Goal: Task Accomplishment & Management: Manage account settings

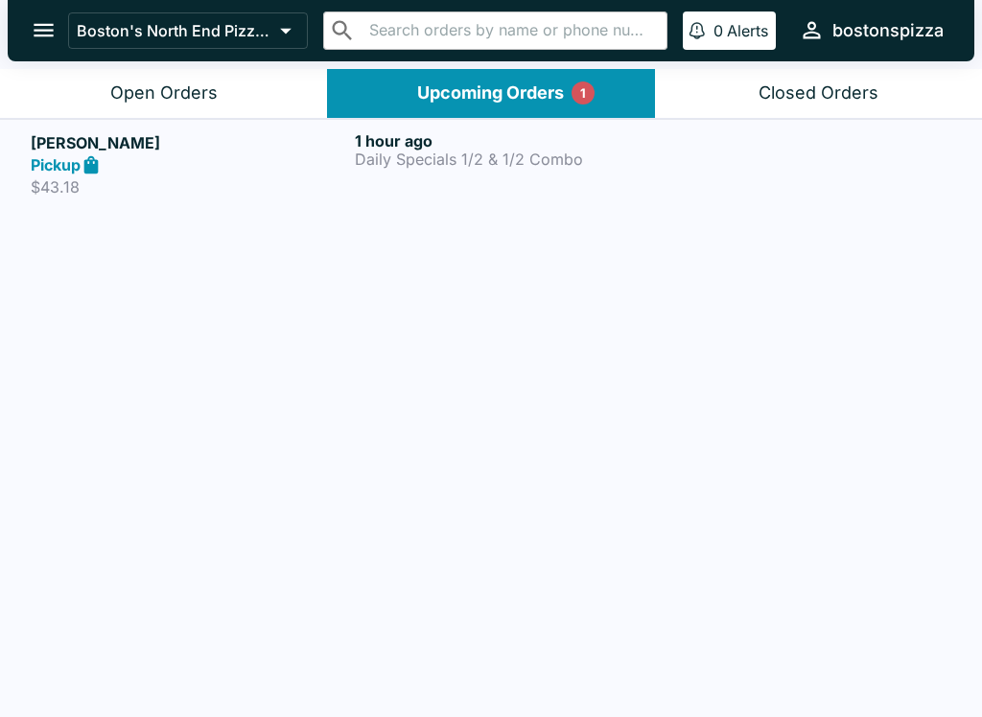
click at [174, 105] on button "Open Orders" at bounding box center [163, 93] width 327 height 49
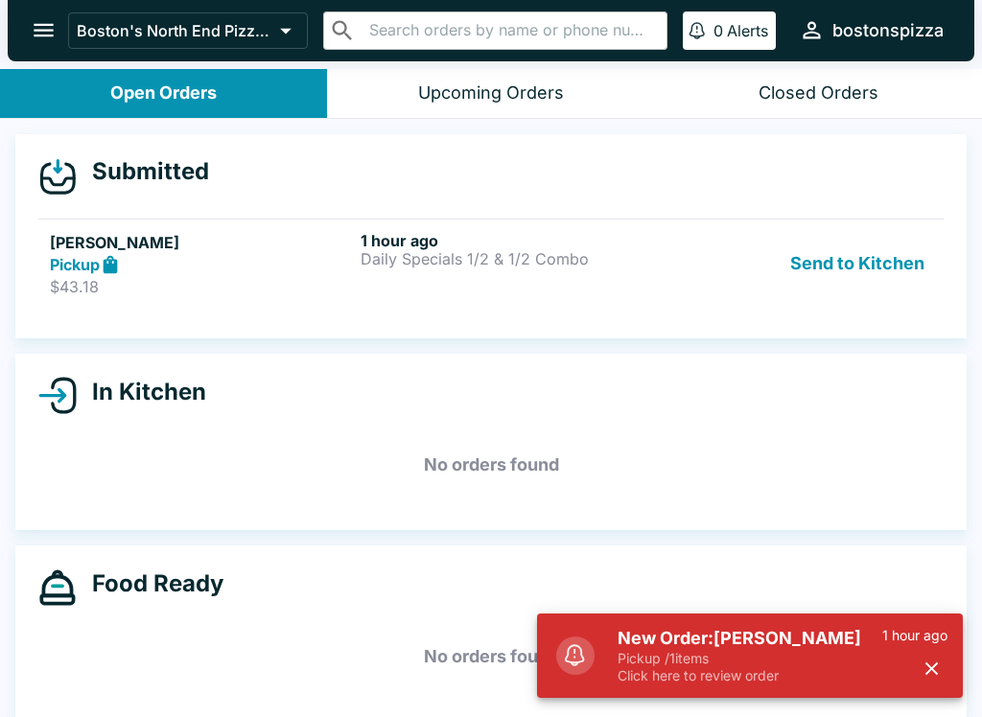
click at [231, 277] on p "$43.18" at bounding box center [201, 286] width 303 height 19
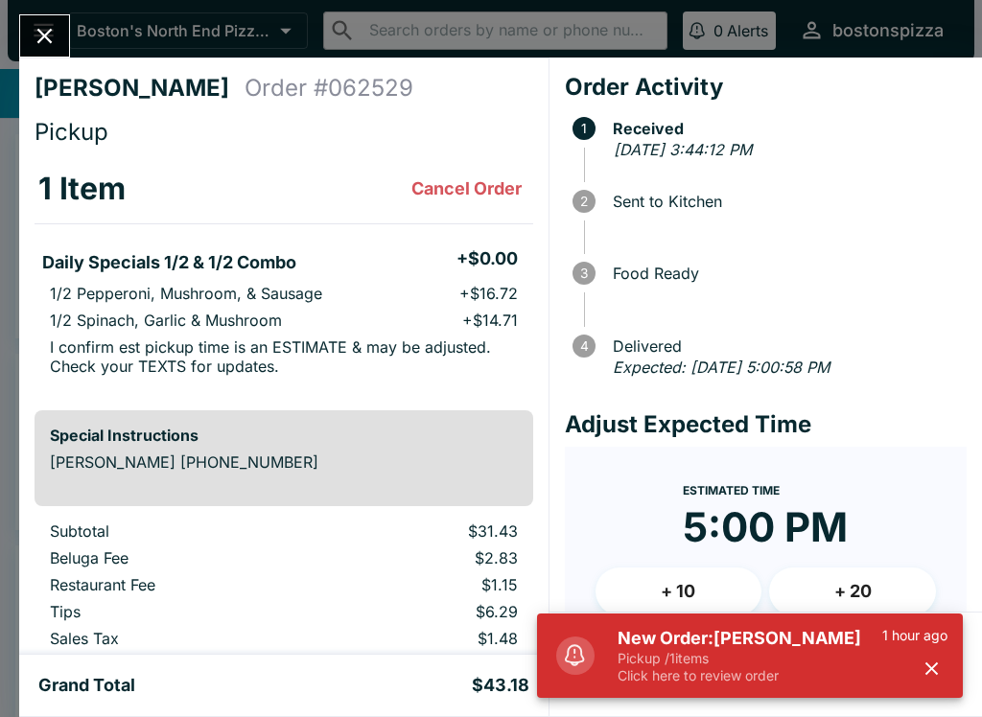
click at [942, 668] on button "button" at bounding box center [932, 669] width 32 height 32
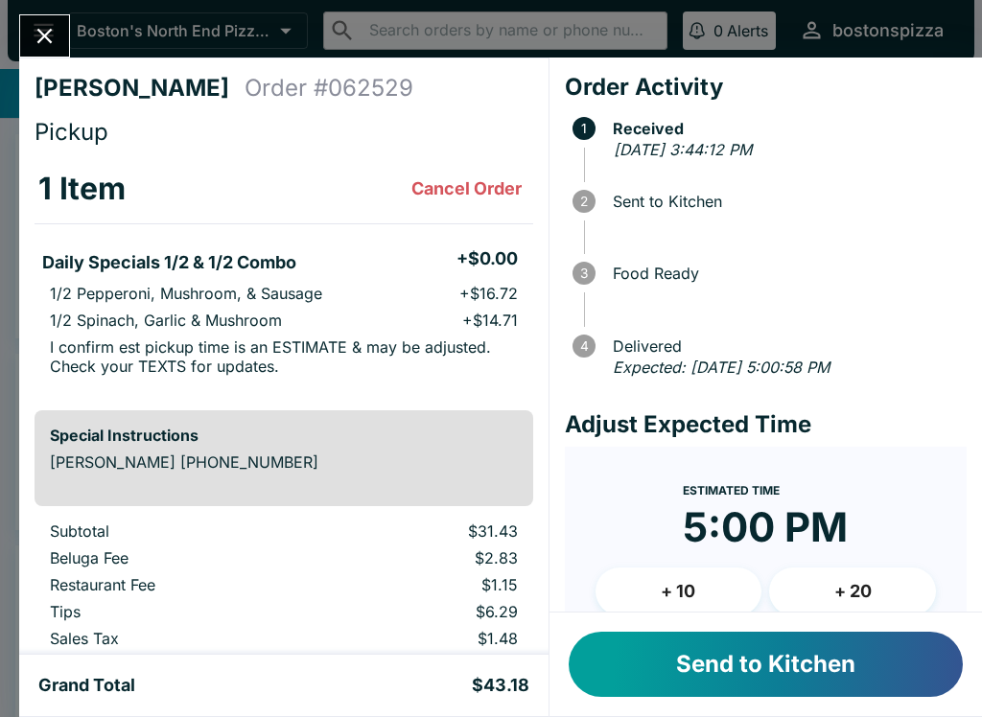
click at [774, 662] on button "Send to Kitchen" at bounding box center [766, 664] width 394 height 65
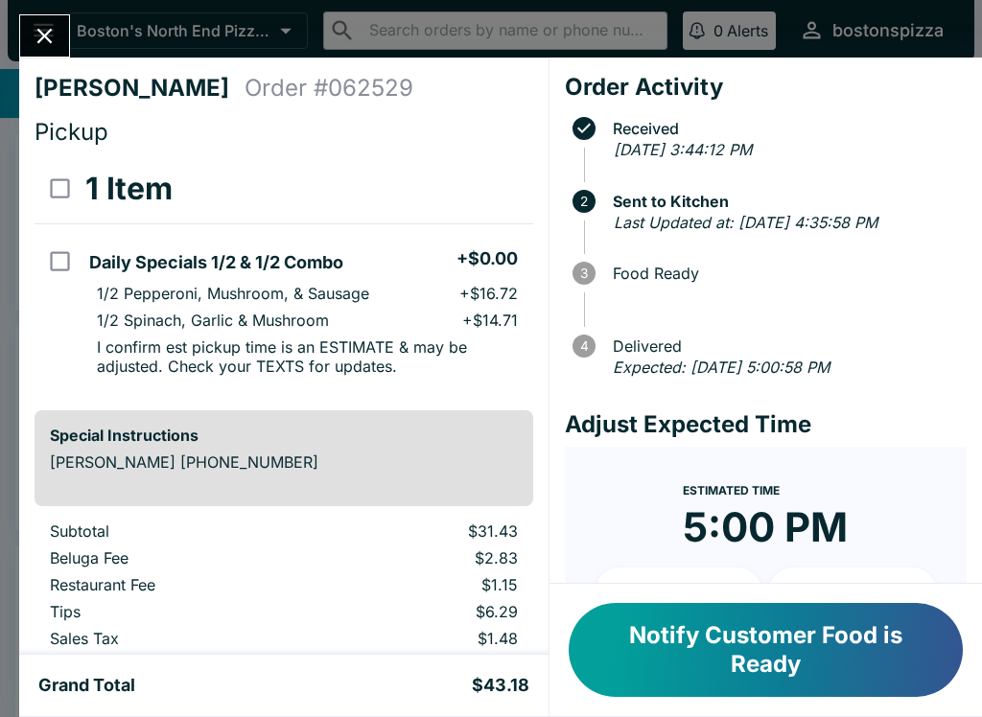
click at [57, 33] on icon "Close" at bounding box center [45, 36] width 26 height 26
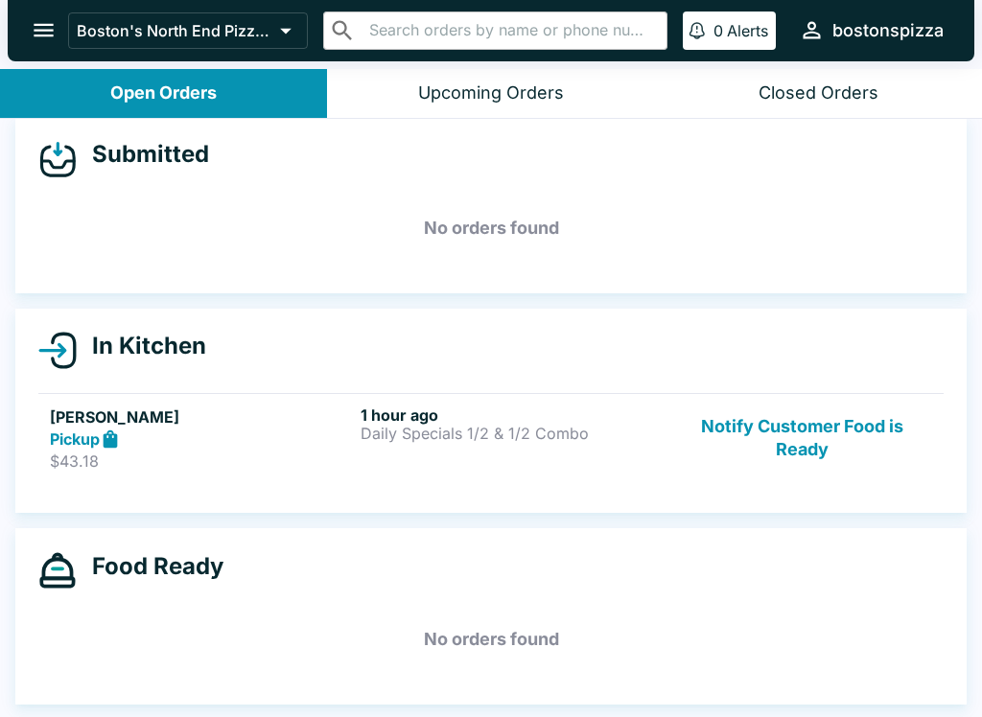
scroll to position [17, 0]
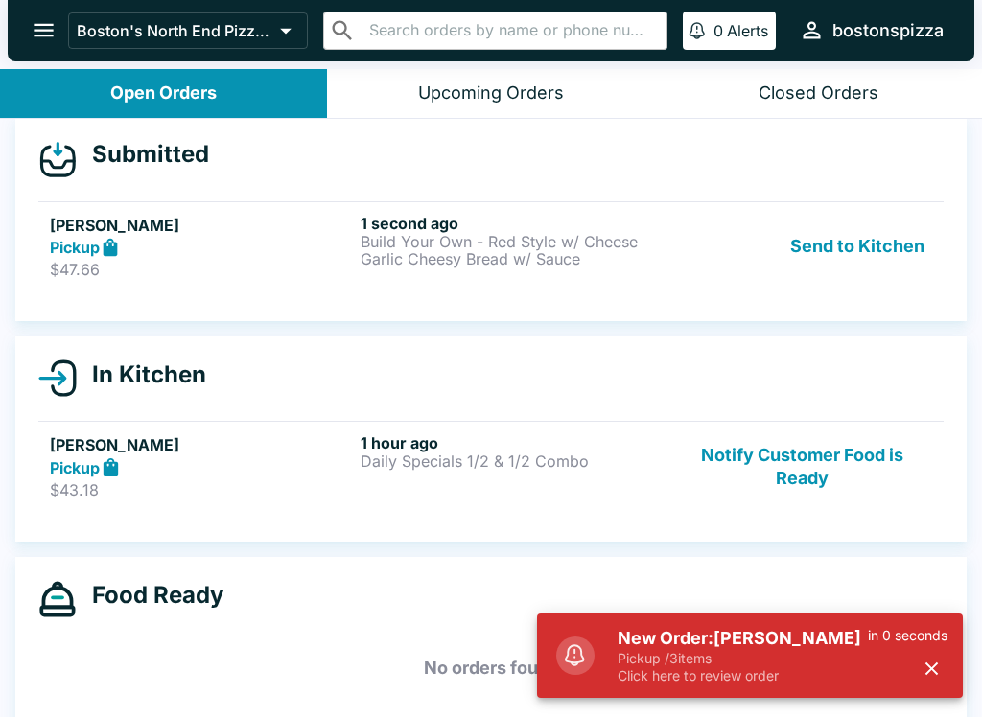
click at [204, 245] on div "Pickup" at bounding box center [201, 248] width 303 height 22
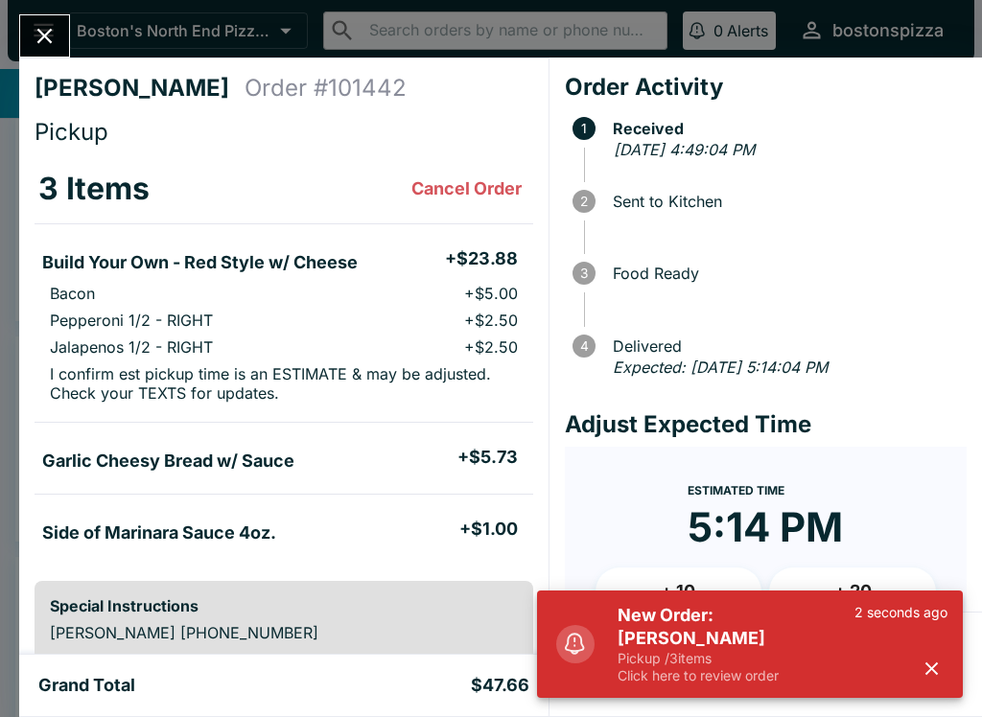
click at [944, 667] on button "button" at bounding box center [932, 669] width 32 height 32
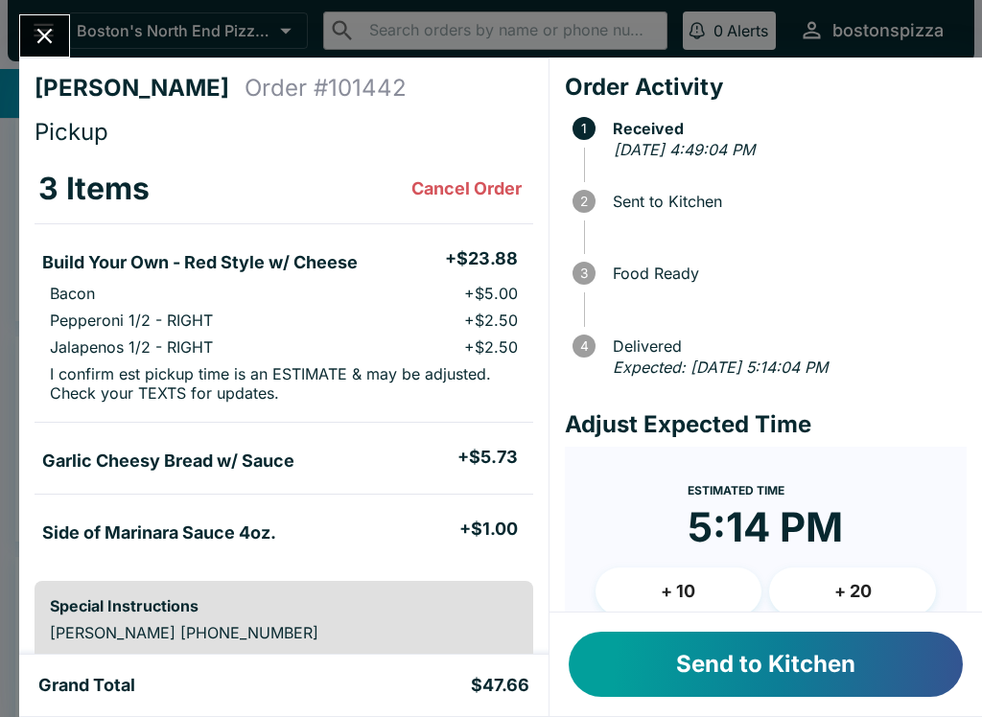
click at [816, 696] on button "Send to Kitchen" at bounding box center [766, 664] width 394 height 65
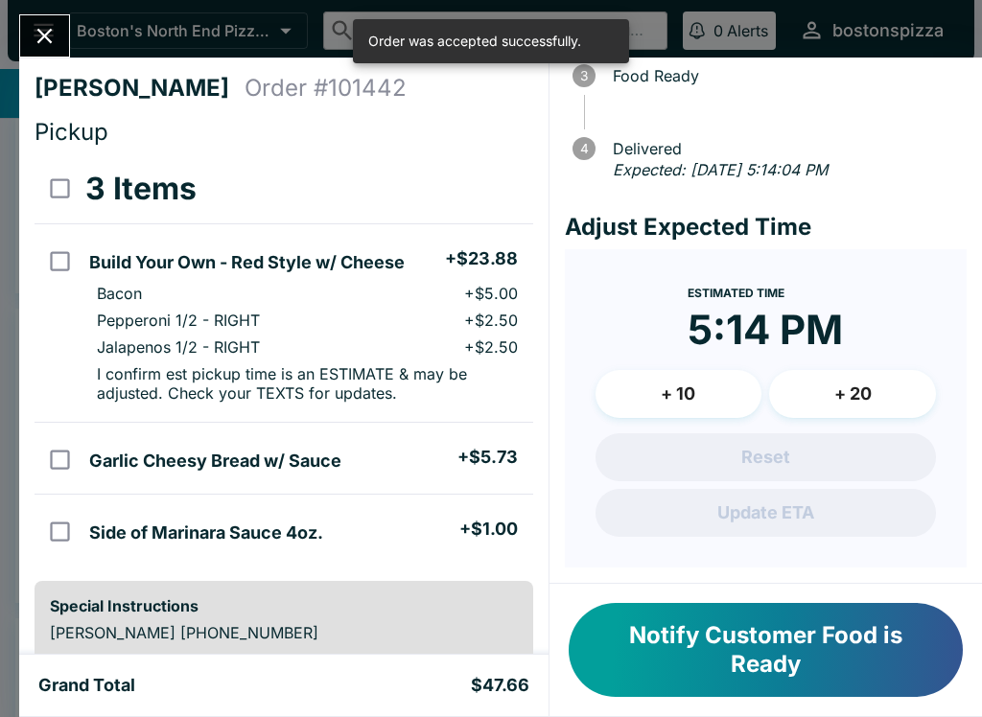
scroll to position [219, 0]
click at [667, 392] on button "+ 10" at bounding box center [678, 394] width 167 height 48
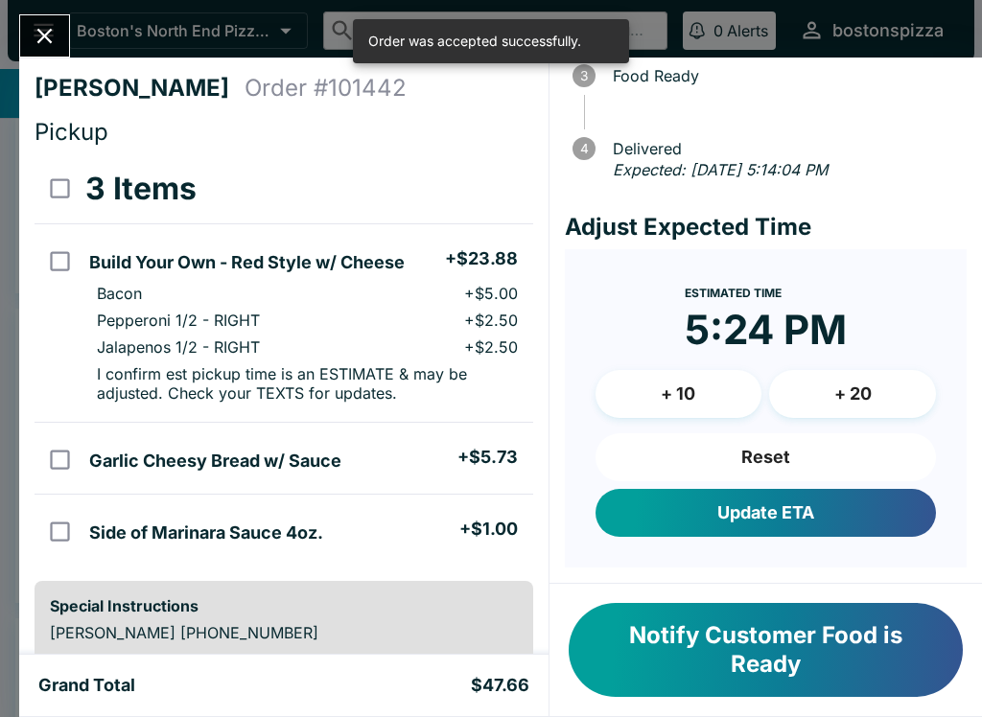
click at [822, 518] on button "Update ETA" at bounding box center [765, 513] width 340 height 48
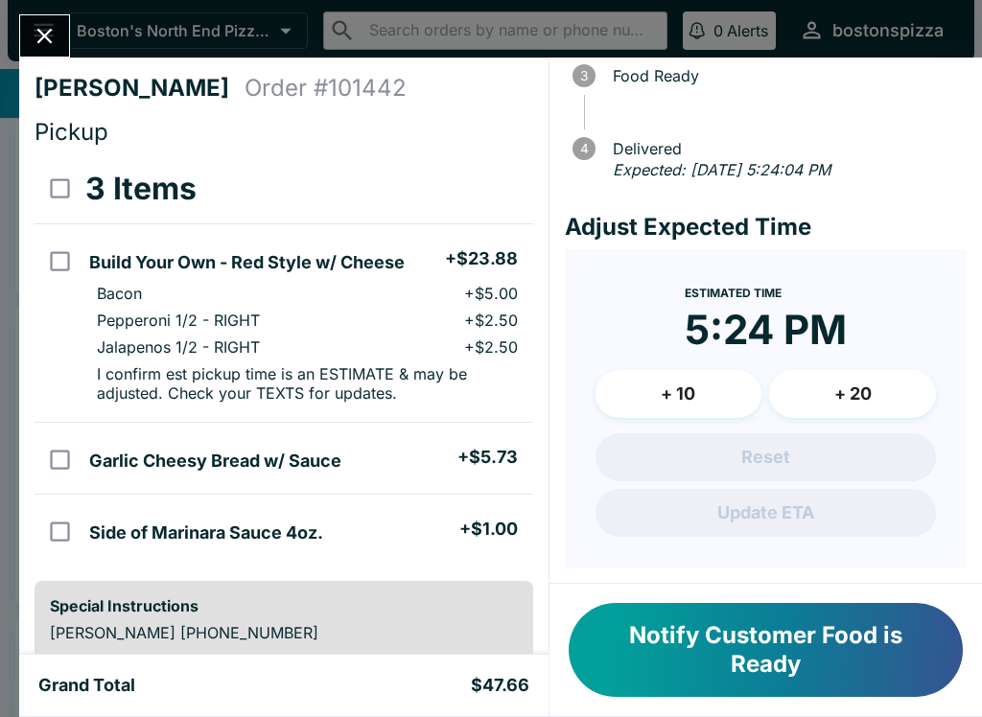
click at [9, 48] on div "[PERSON_NAME] Order # 101442 Pickup 3 Items Build Your Own - Red Style w/ Chees…" at bounding box center [491, 358] width 982 height 717
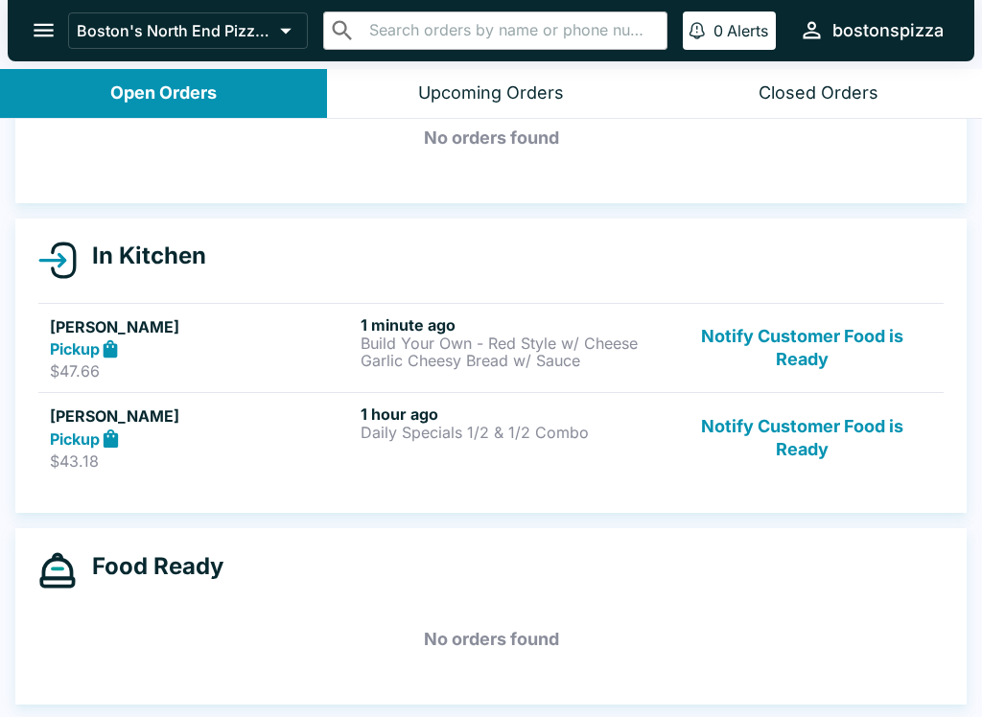
scroll to position [107, 0]
click at [263, 458] on p "$43.18" at bounding box center [201, 461] width 303 height 19
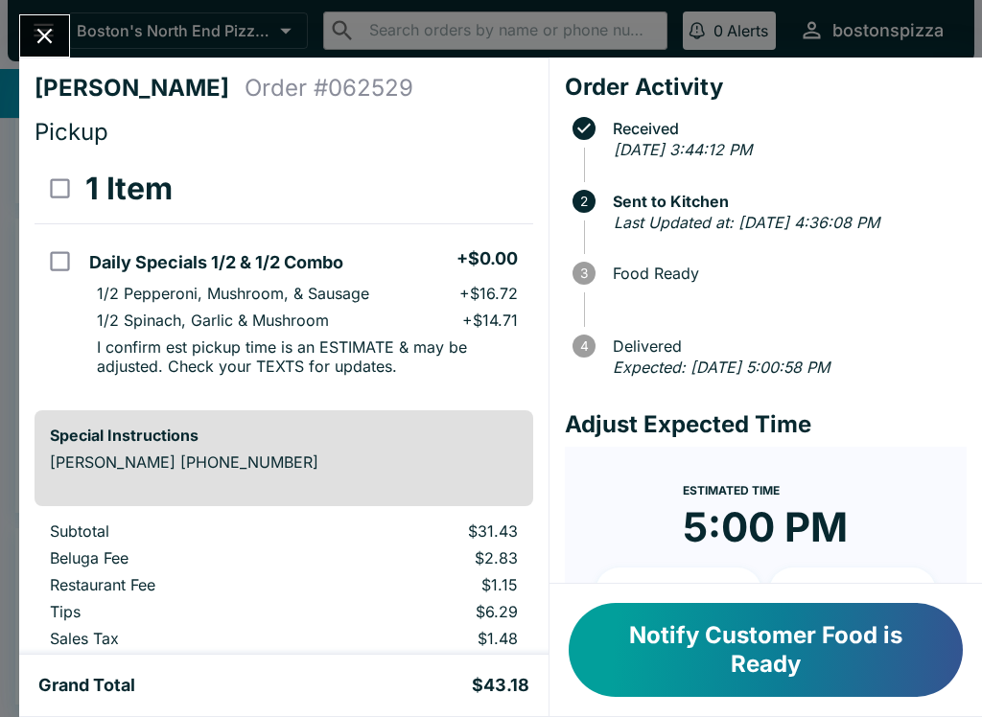
click at [61, 32] on button "Close" at bounding box center [44, 35] width 49 height 41
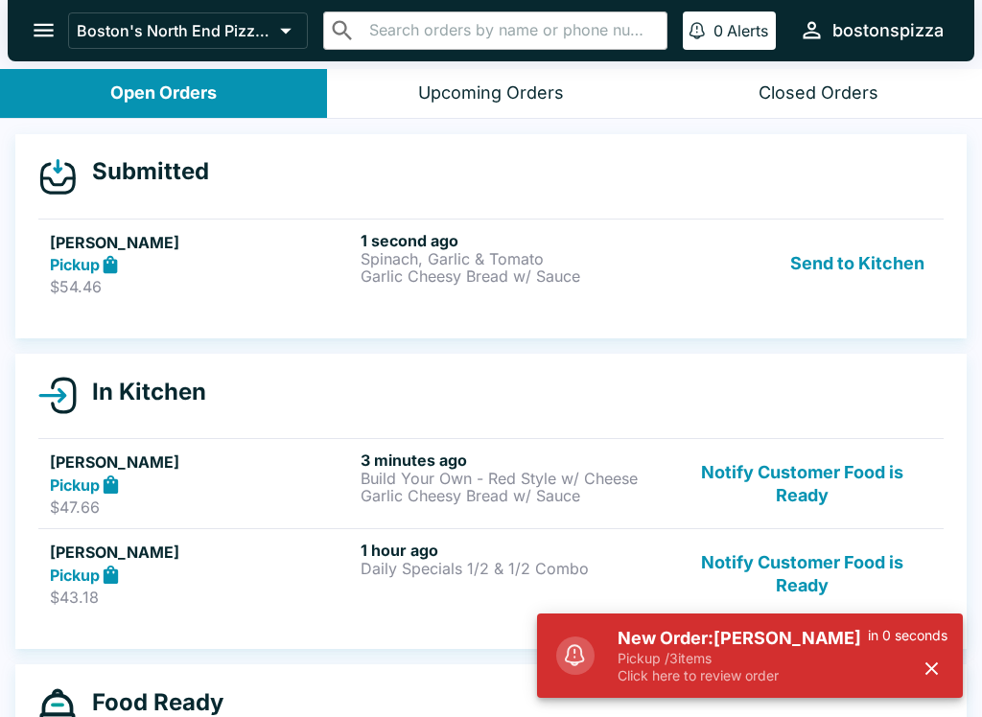
click at [172, 261] on div "Pickup" at bounding box center [201, 265] width 303 height 22
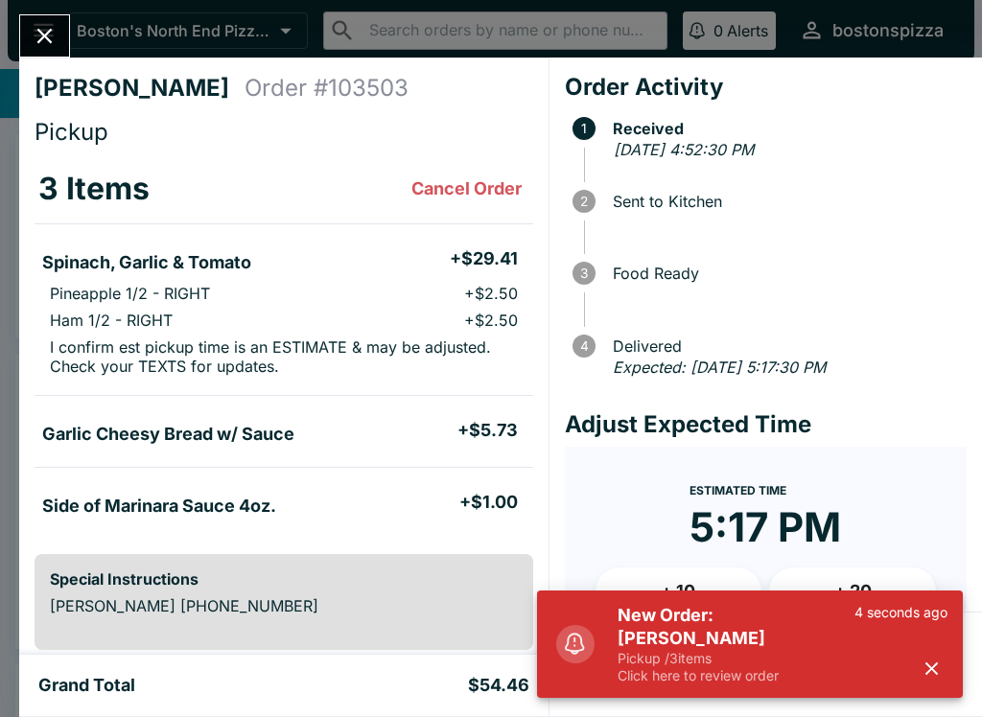
click at [957, 655] on div "New Order: [PERSON_NAME] Pickup / 3 items Click here to review order 4 seconds …" at bounding box center [750, 644] width 426 height 107
click at [936, 675] on icon "button" at bounding box center [931, 668] width 12 height 12
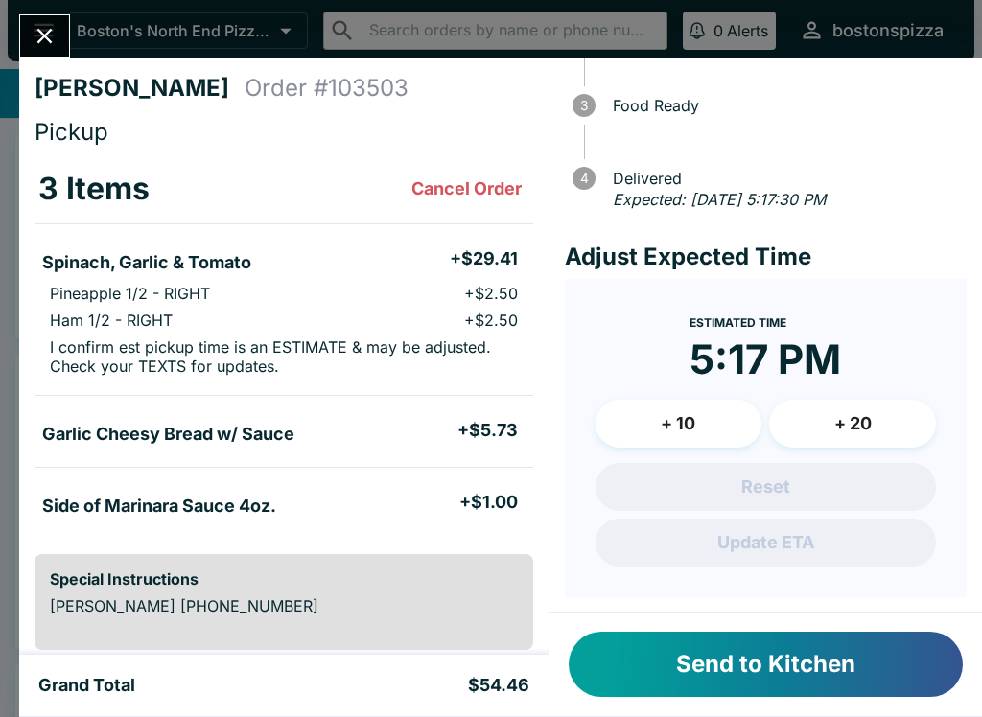
scroll to position [166, 0]
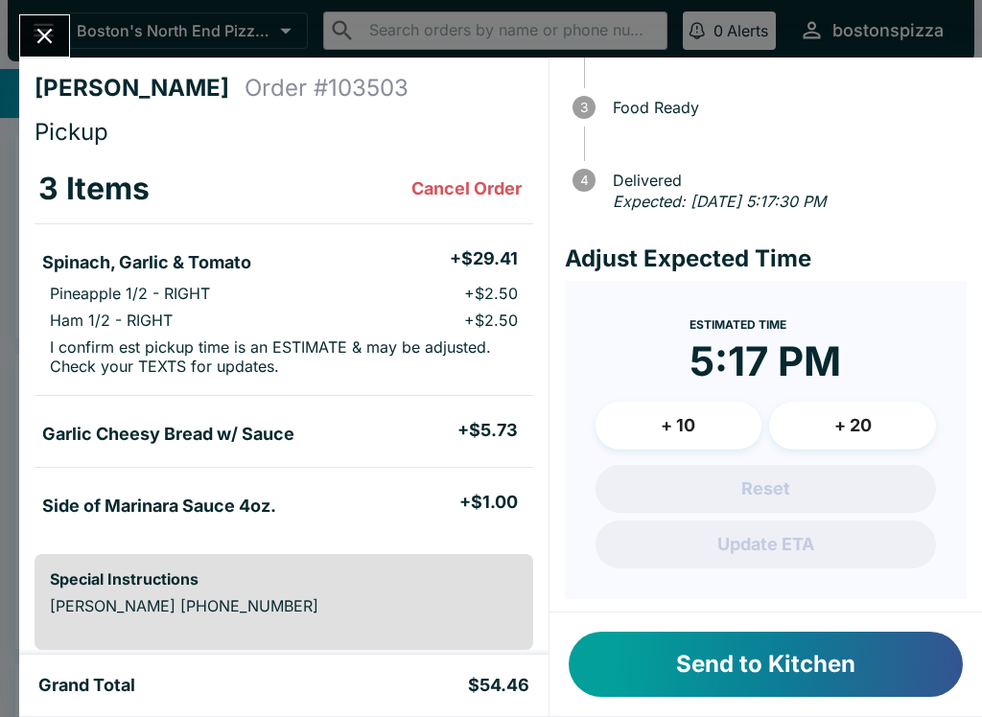
click at [691, 415] on button "+ 10" at bounding box center [678, 426] width 167 height 48
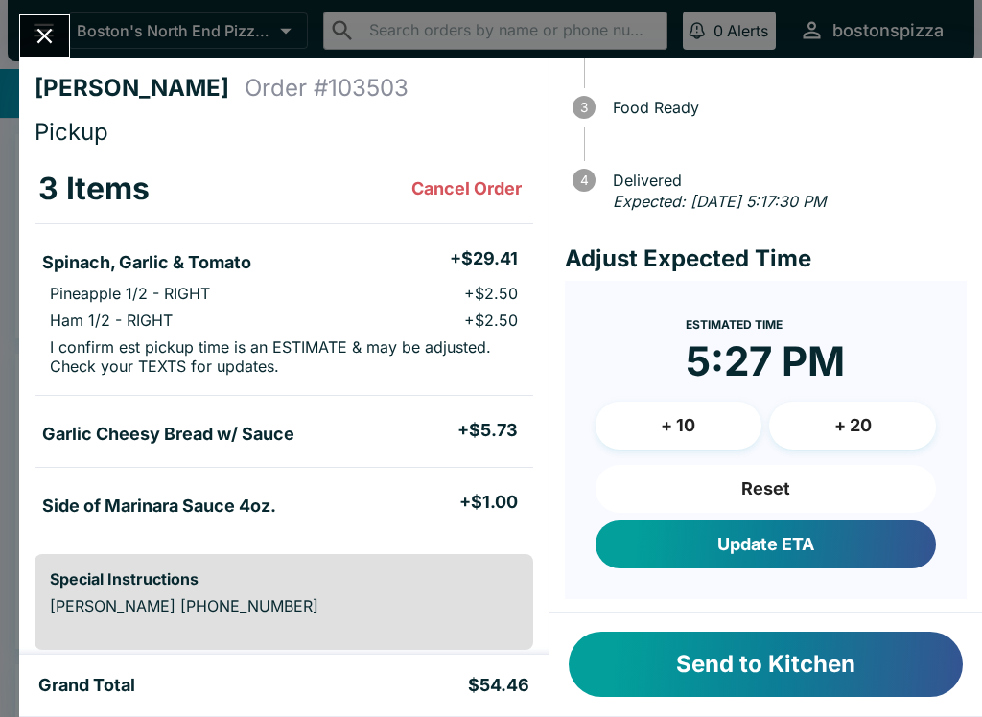
click at [842, 465] on button "Reset" at bounding box center [765, 489] width 340 height 48
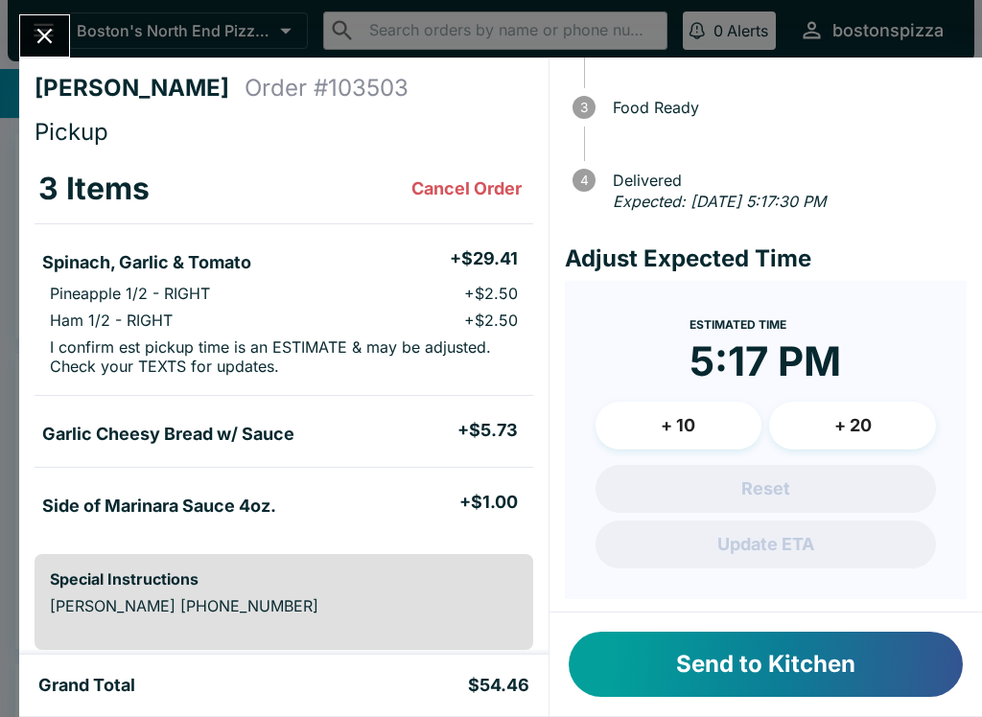
click at [698, 409] on button "+ 10" at bounding box center [678, 426] width 167 height 48
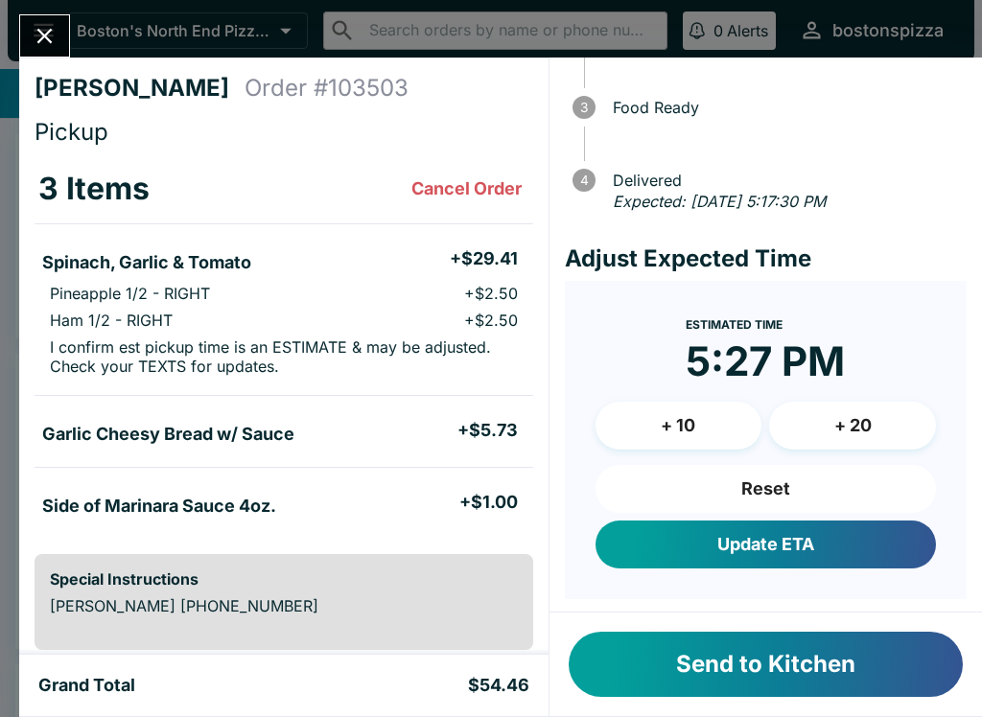
click at [801, 536] on button "Update ETA" at bounding box center [765, 545] width 340 height 48
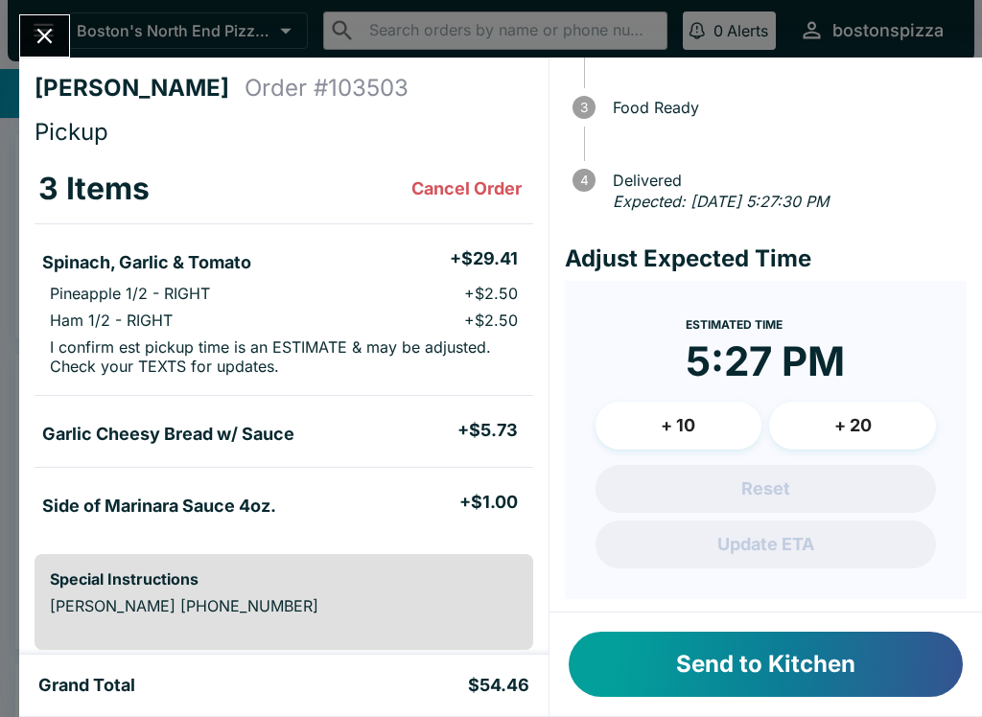
click at [737, 661] on button "Send to Kitchen" at bounding box center [766, 664] width 394 height 65
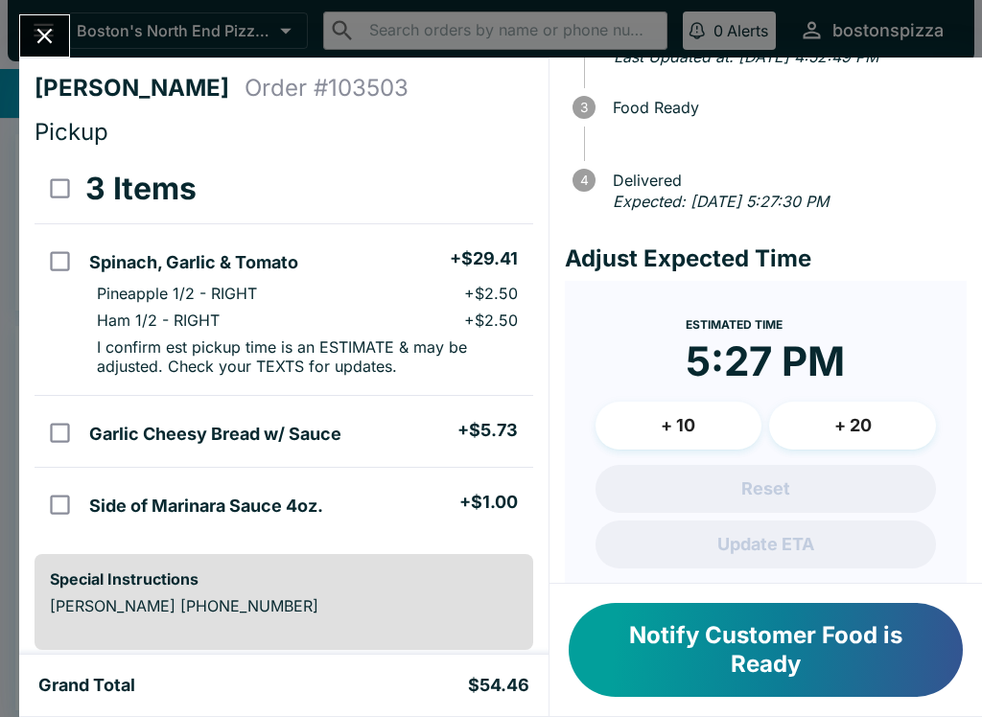
scroll to position [0, 0]
click at [41, 44] on icon "Close" at bounding box center [45, 36] width 26 height 26
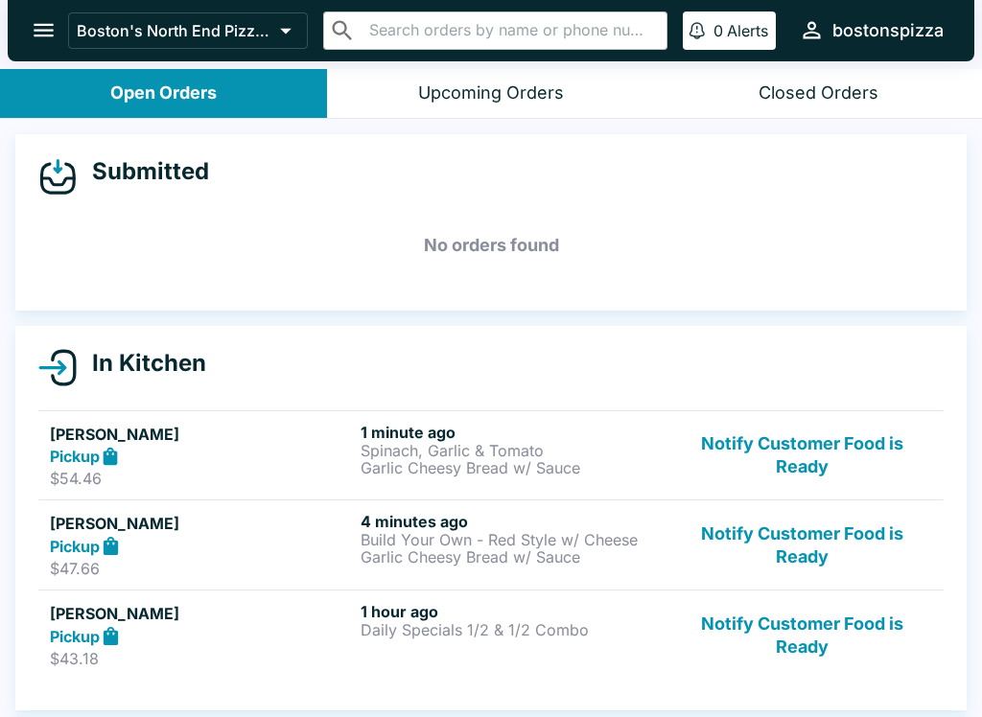
click at [244, 636] on div "Pickup" at bounding box center [201, 636] width 303 height 22
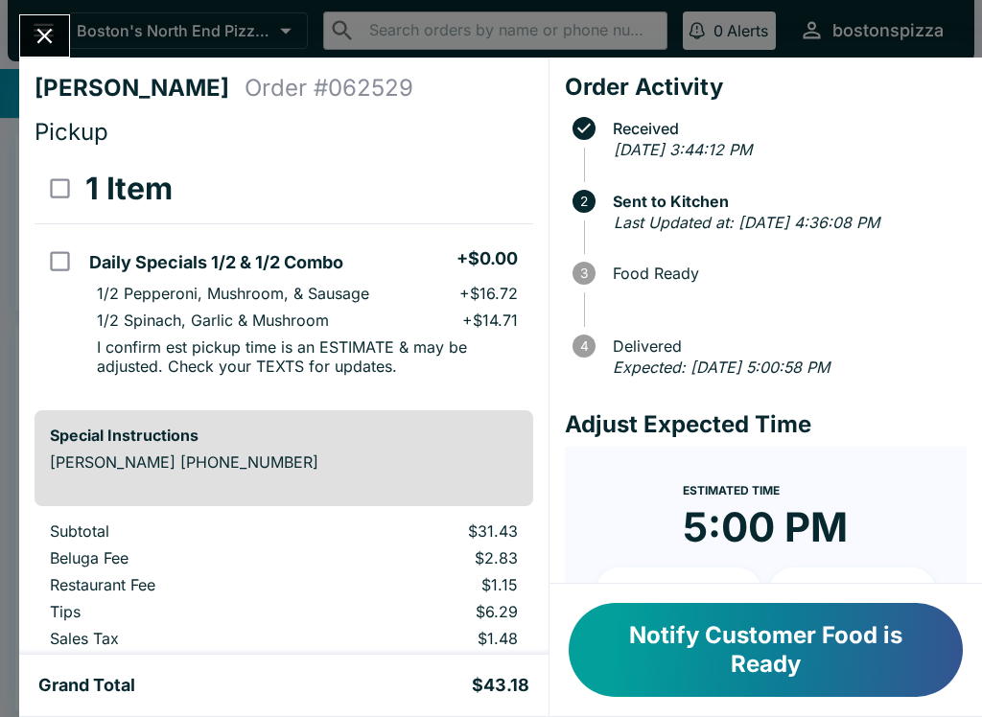
click at [732, 645] on button "Notify Customer Food is Ready" at bounding box center [766, 650] width 394 height 94
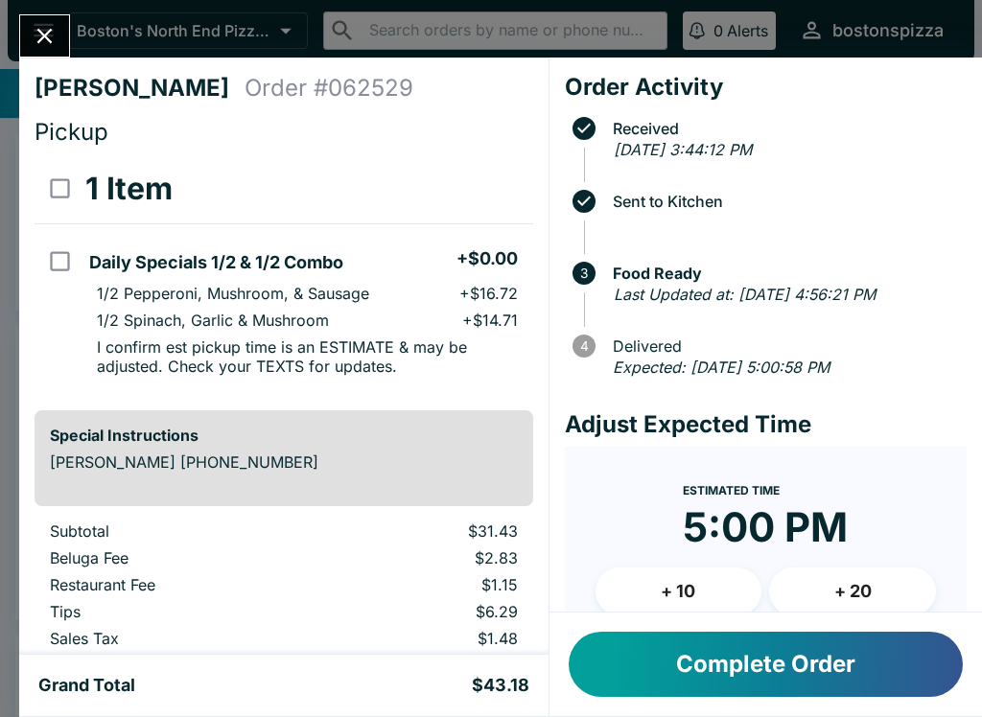
click at [6, 57] on div "[PERSON_NAME] Order # 062529 Pickup 1 Item Daily Specials 1/2 & 1/2 Combo + $0.…" at bounding box center [491, 358] width 982 height 717
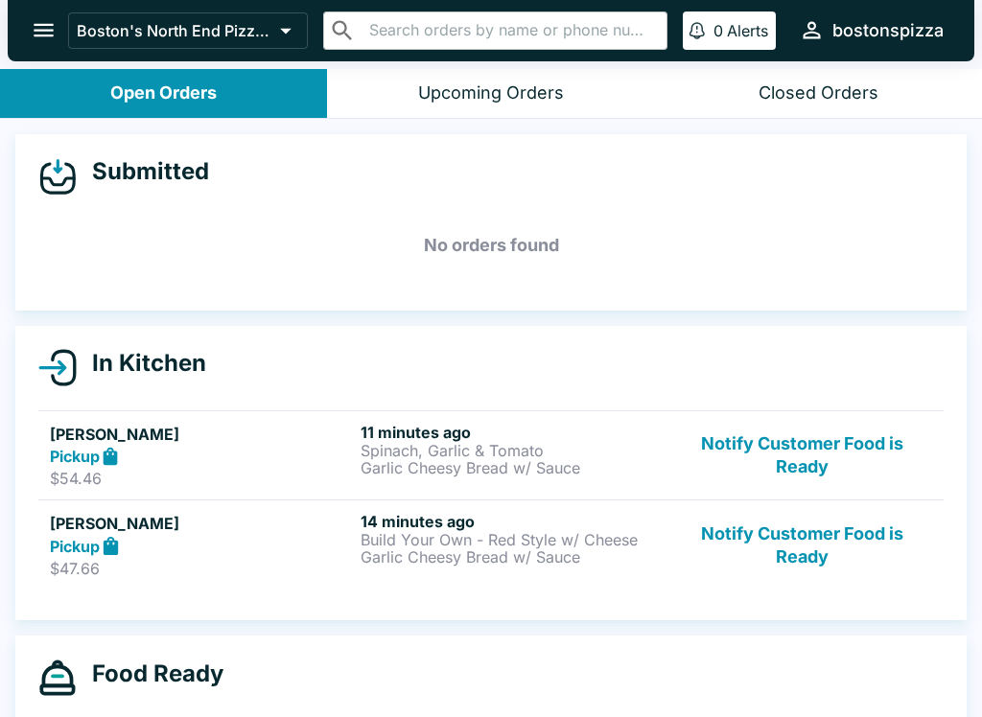
click at [804, 528] on button "Notify Customer Food is Ready" at bounding box center [802, 545] width 260 height 66
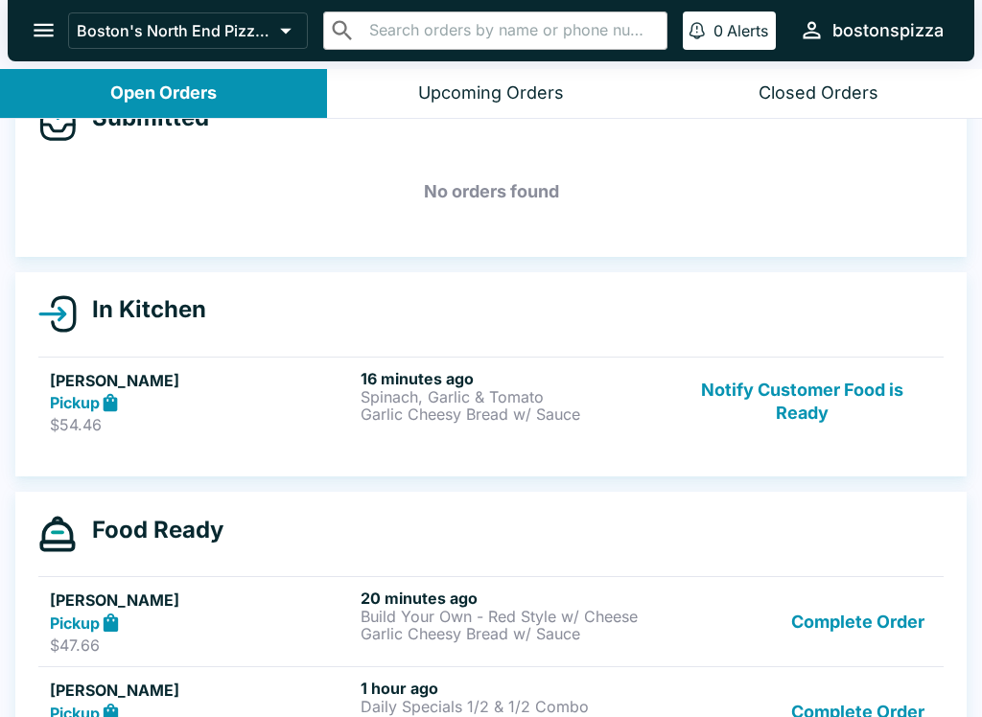
scroll to position [50, 0]
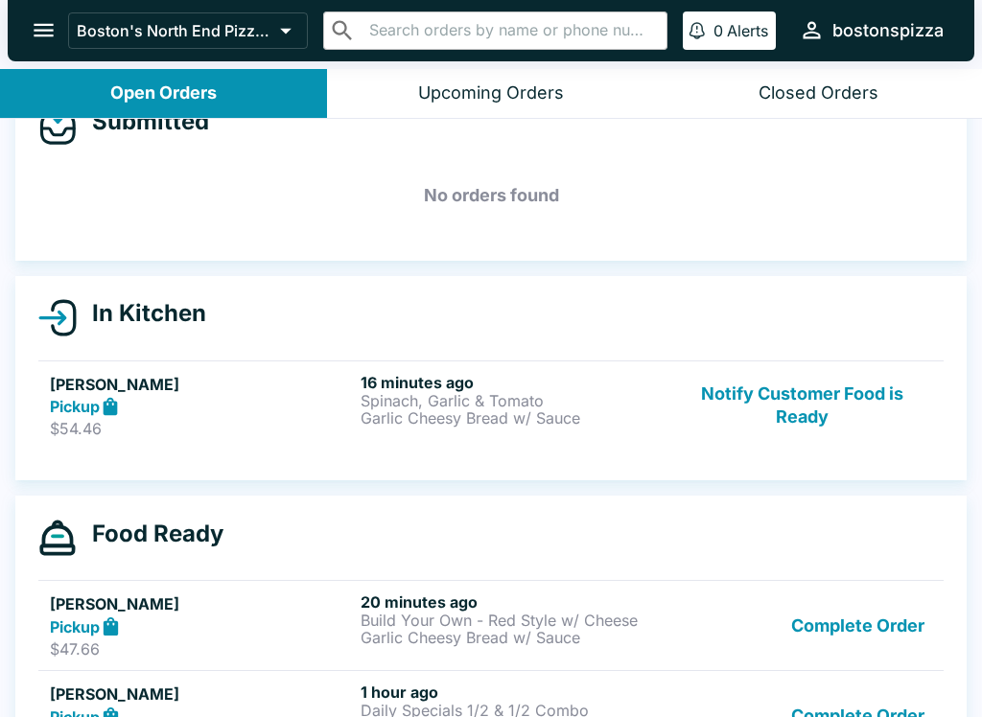
click at [833, 412] on button "Notify Customer Food is Ready" at bounding box center [802, 406] width 260 height 66
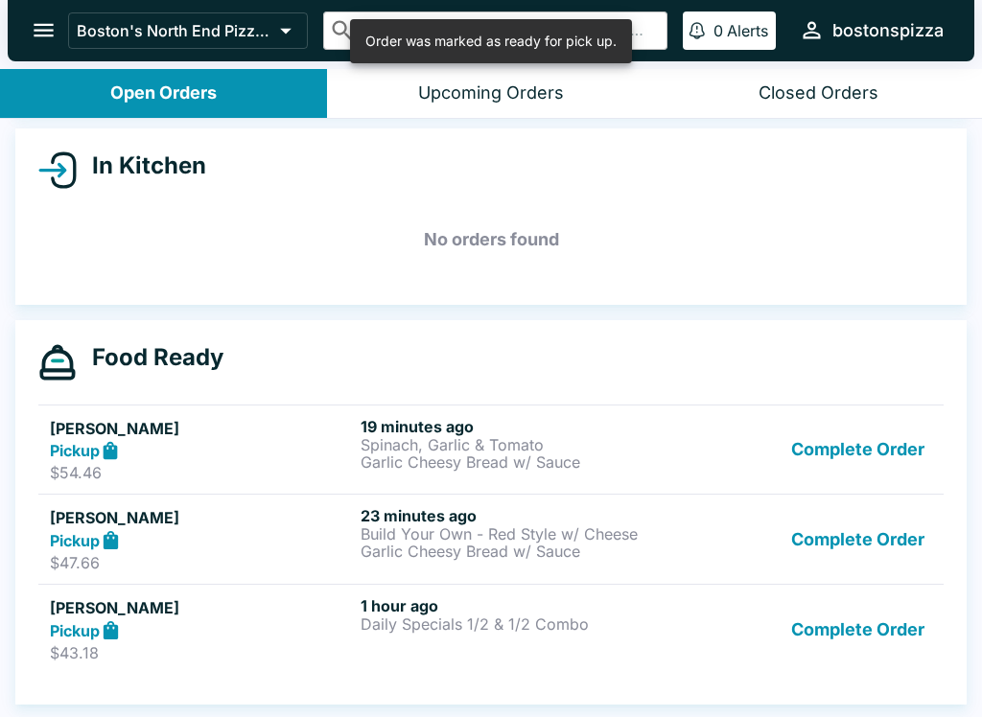
click at [852, 626] on button "Complete Order" at bounding box center [857, 629] width 149 height 66
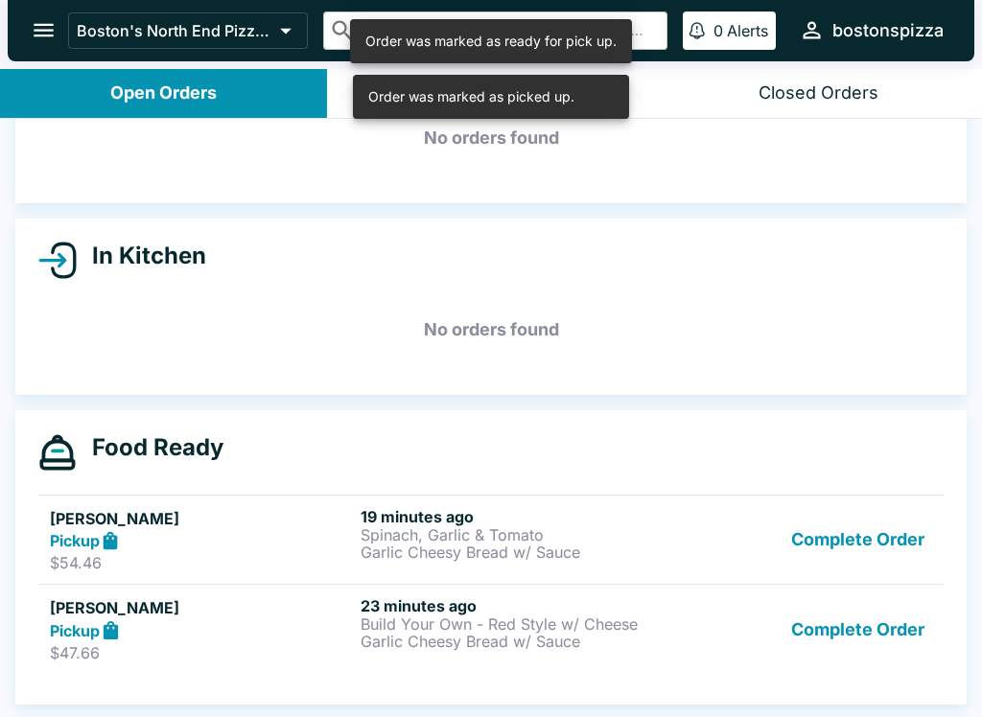
scroll to position [107, 0]
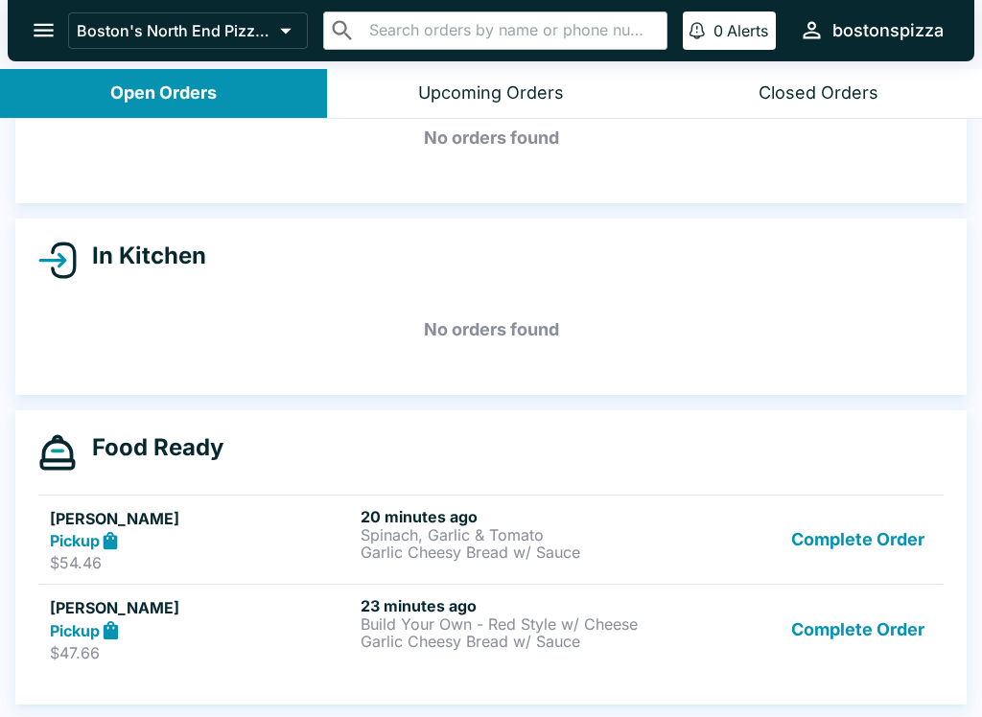
click at [884, 536] on button "Complete Order" at bounding box center [857, 540] width 149 height 66
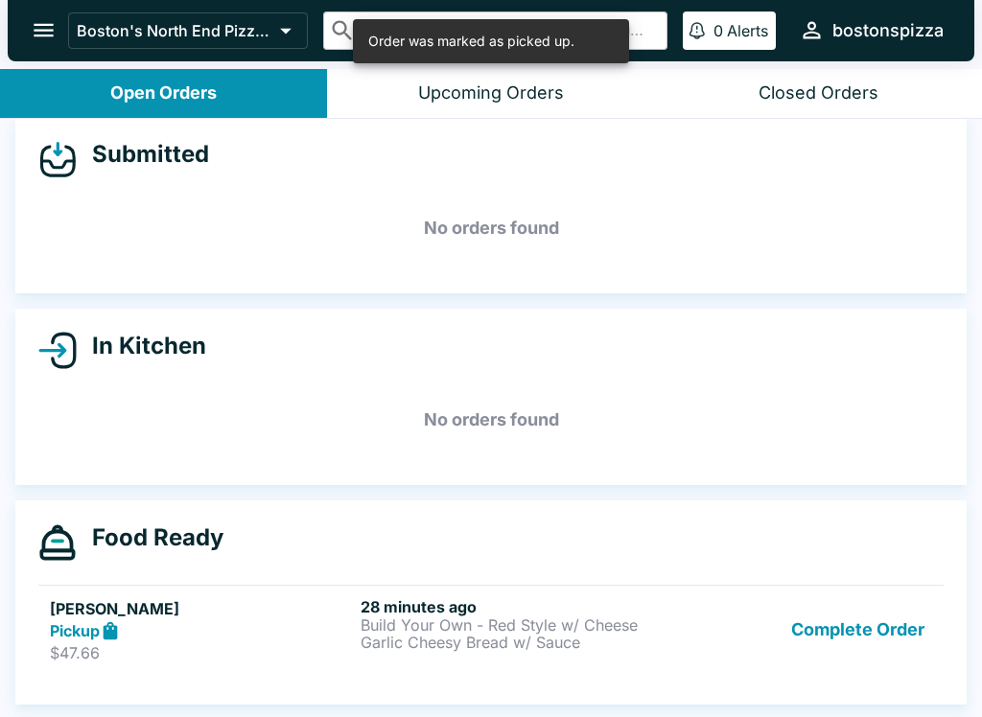
scroll to position [17, 0]
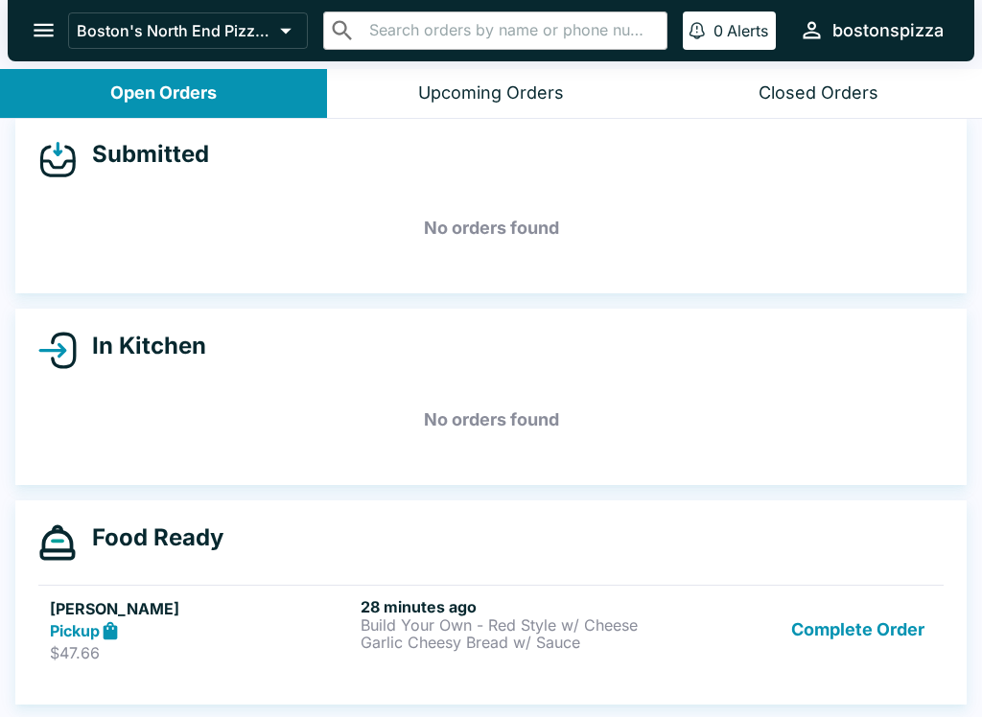
click at [839, 107] on button "Closed Orders" at bounding box center [818, 93] width 327 height 49
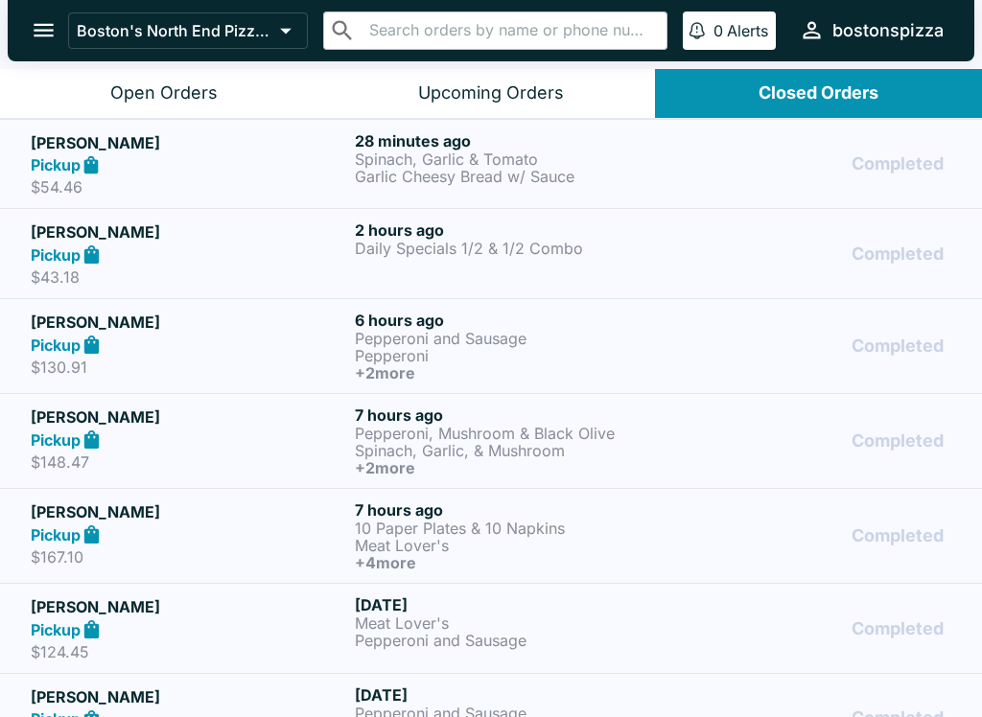
scroll to position [0, 0]
click at [560, 270] on div "2 hours ago Daily Specials 1/2 & 1/2 Combo" at bounding box center [513, 254] width 316 height 66
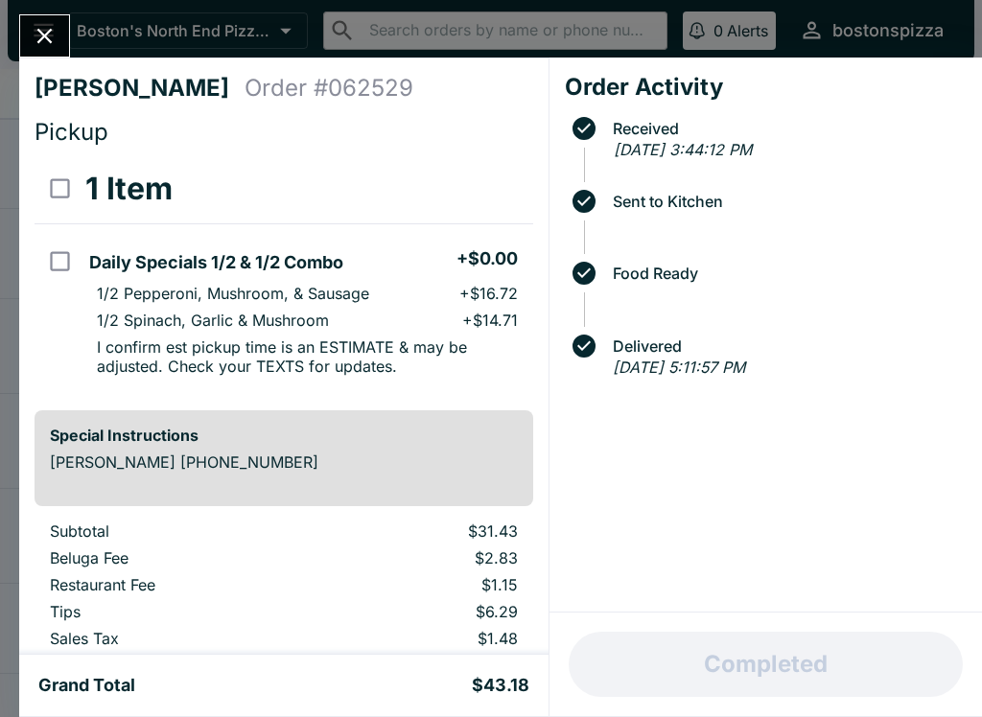
click at [39, 52] on button "Close" at bounding box center [44, 35] width 49 height 41
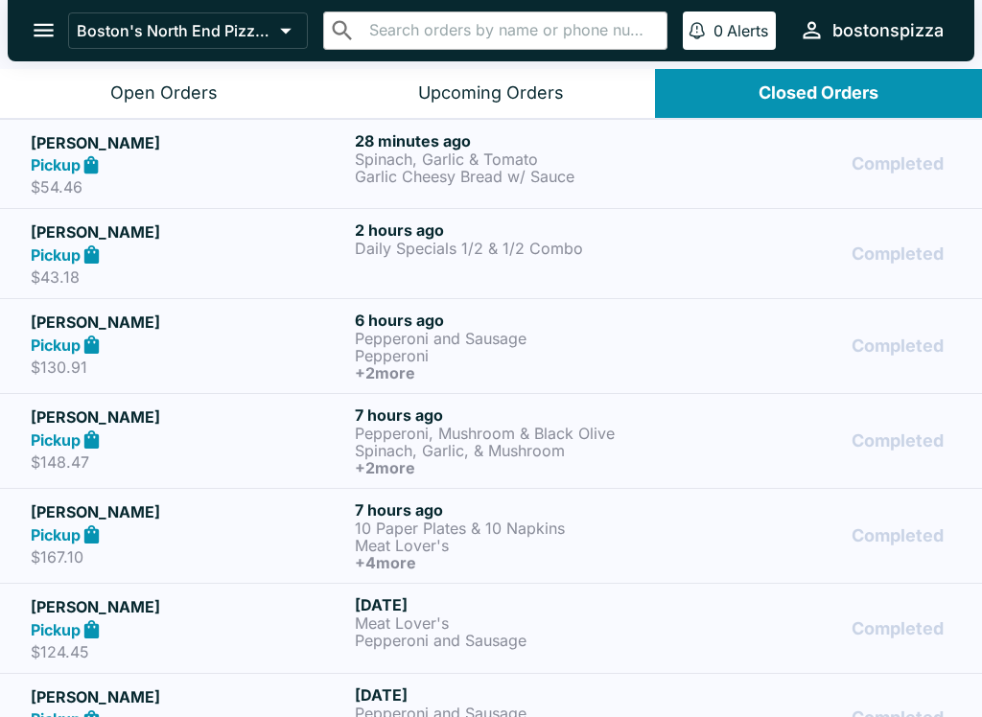
click at [183, 112] on button "Open Orders" at bounding box center [163, 93] width 327 height 49
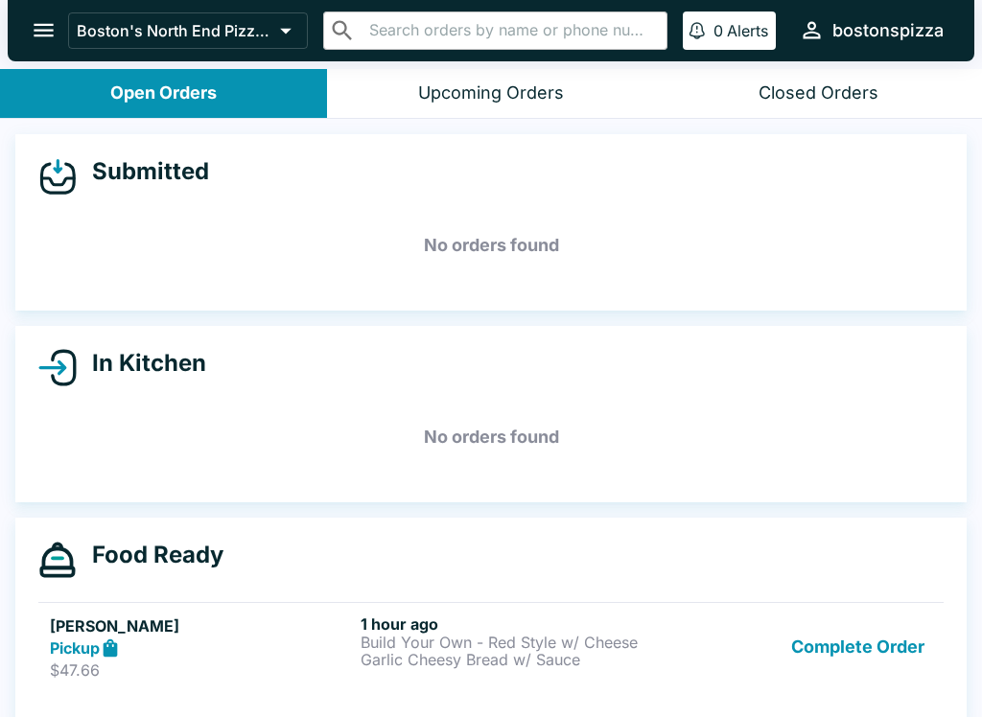
click at [870, 642] on button "Complete Order" at bounding box center [857, 648] width 149 height 66
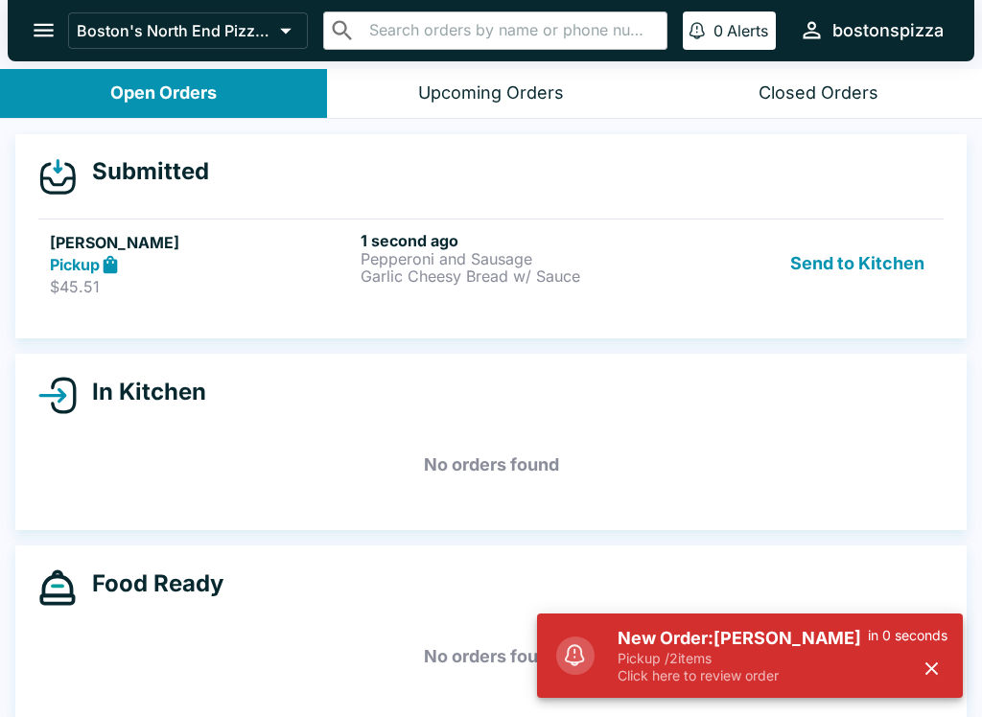
click at [207, 254] on div "Pickup" at bounding box center [201, 265] width 303 height 22
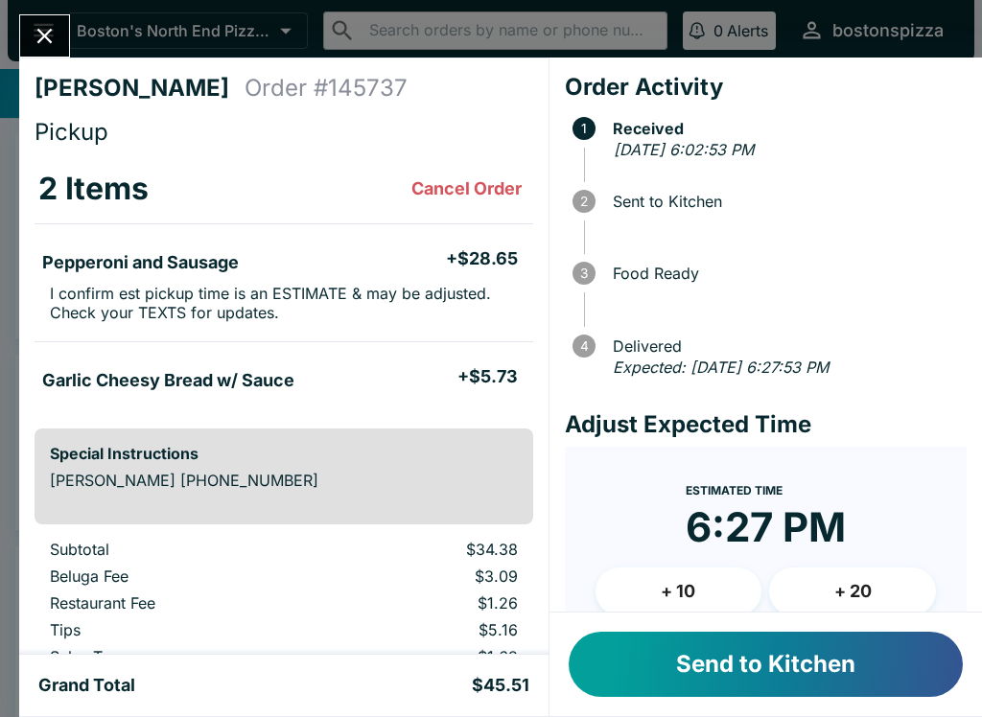
click at [762, 628] on div "Send to Kitchen" at bounding box center [765, 665] width 432 height 104
click at [771, 647] on button "Send to Kitchen" at bounding box center [766, 664] width 394 height 65
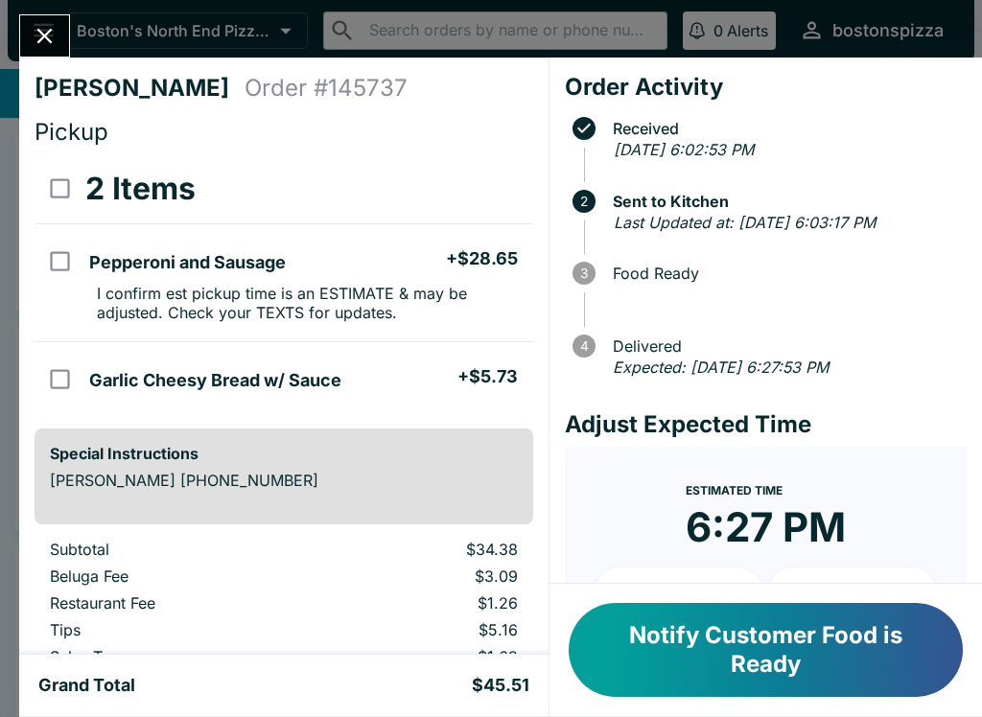
scroll to position [-15, 0]
click at [52, 30] on icon "Close" at bounding box center [44, 36] width 15 height 15
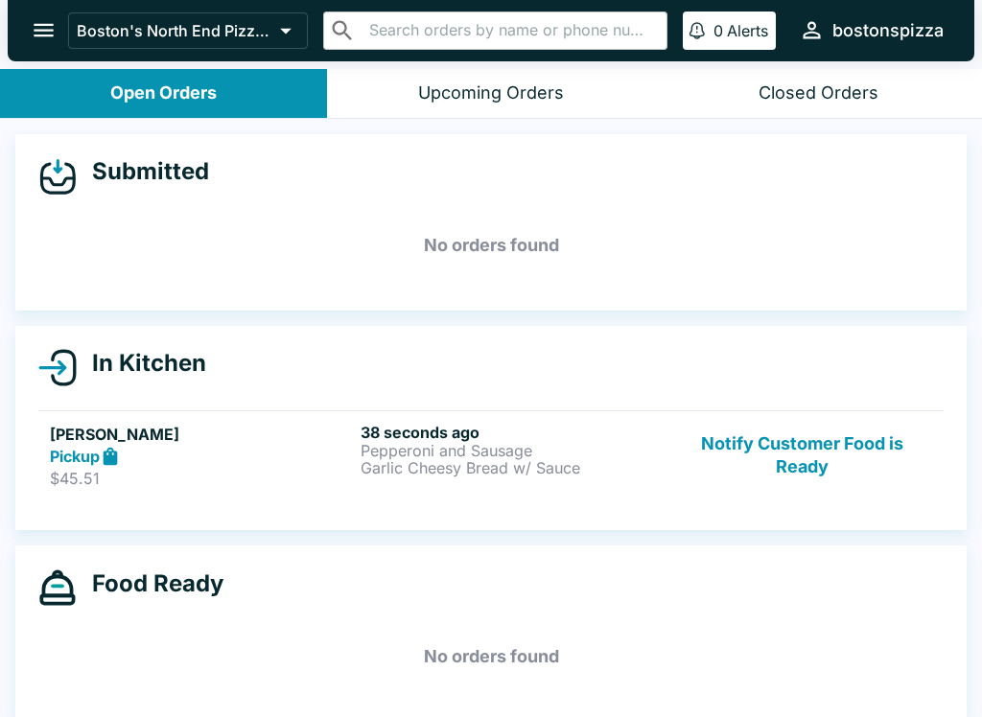
click at [320, 490] on link "[PERSON_NAME] Pickup $45.51 38 seconds ago Pepperoni and Sausage Garlic Cheesy …" at bounding box center [490, 455] width 905 height 90
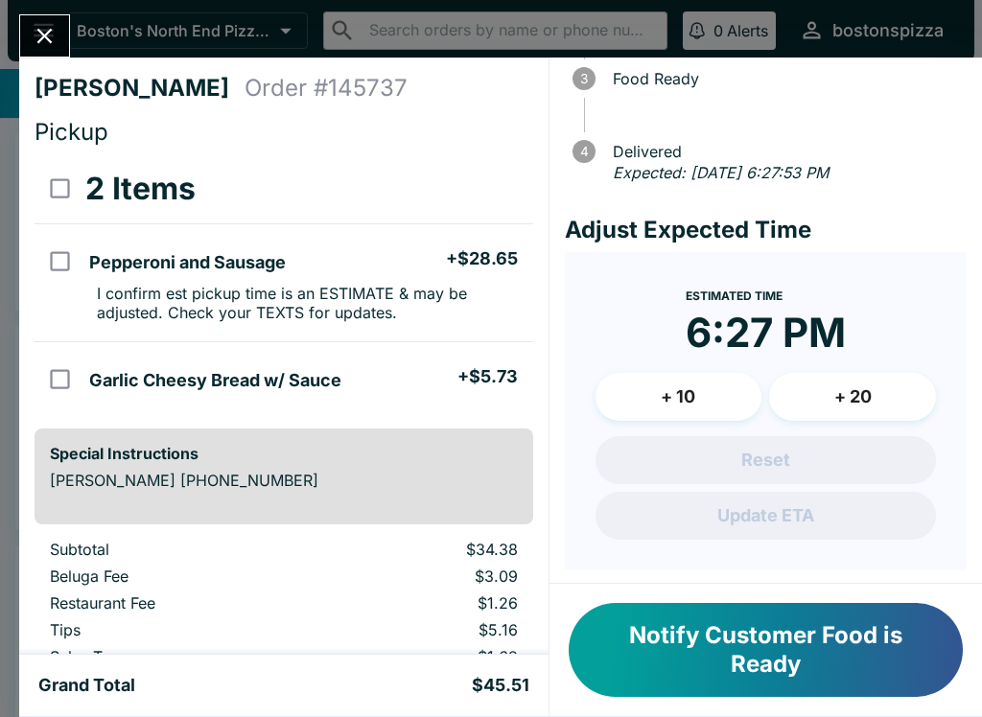
click at [40, 29] on icon "Close" at bounding box center [45, 36] width 26 height 26
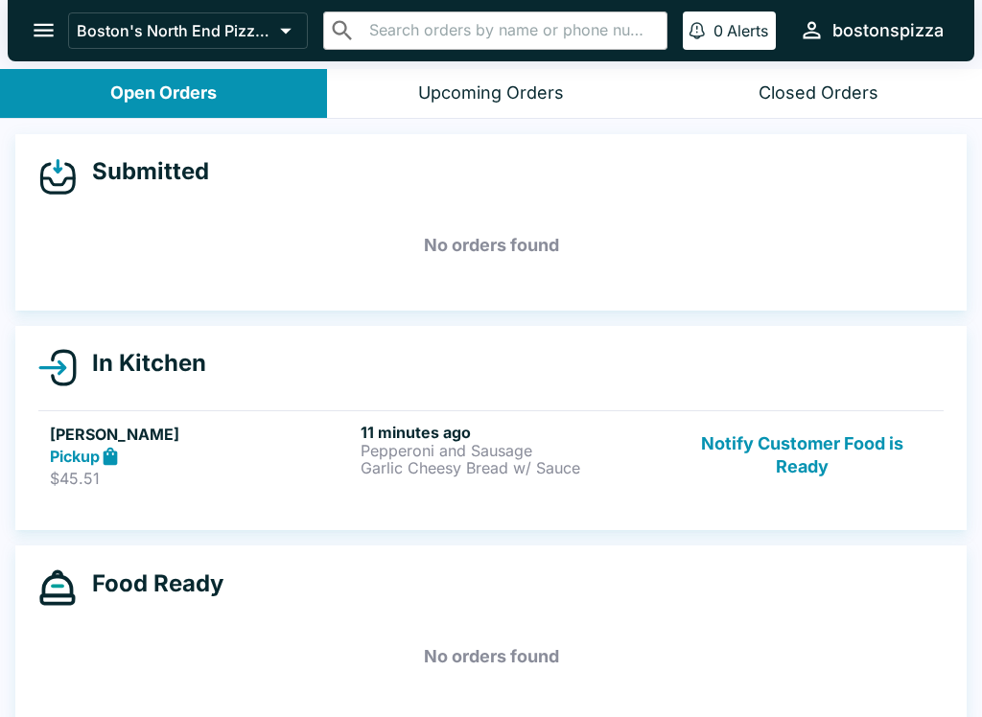
click at [820, 445] on button "Notify Customer Food is Ready" at bounding box center [802, 456] width 260 height 66
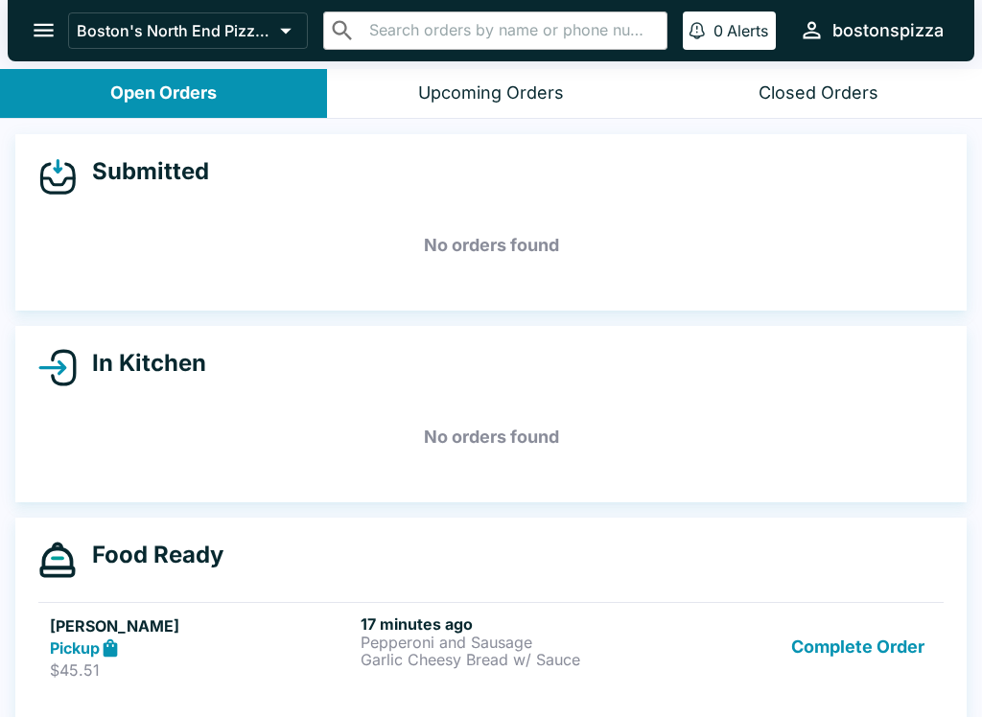
click at [507, 98] on div "Upcoming Orders" at bounding box center [491, 93] width 146 height 22
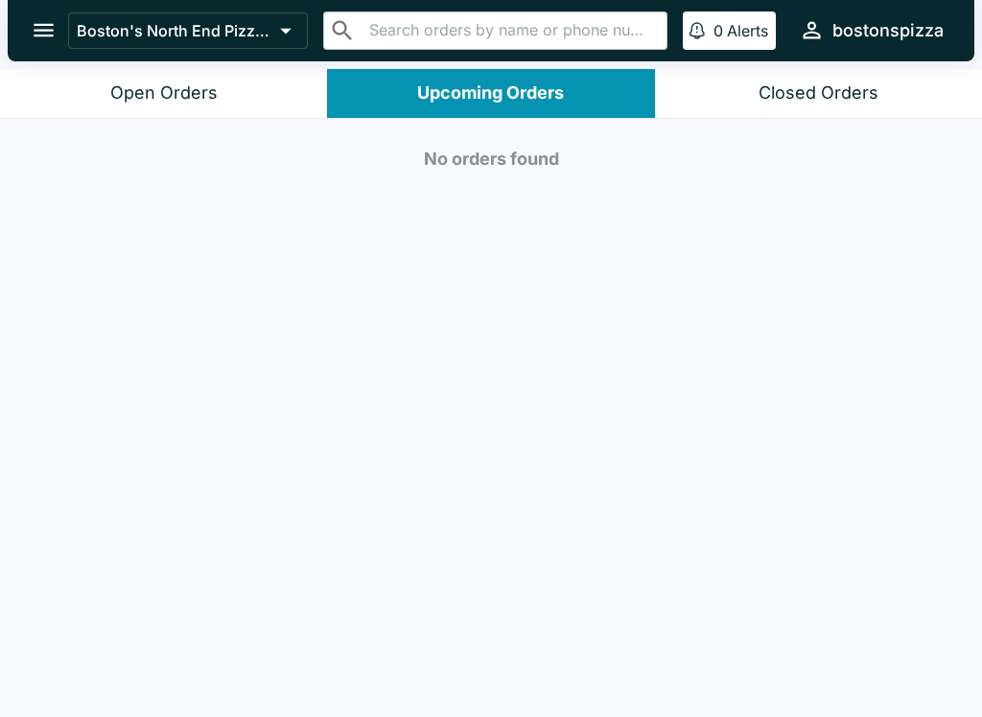
click at [230, 84] on button "Open Orders" at bounding box center [163, 93] width 327 height 49
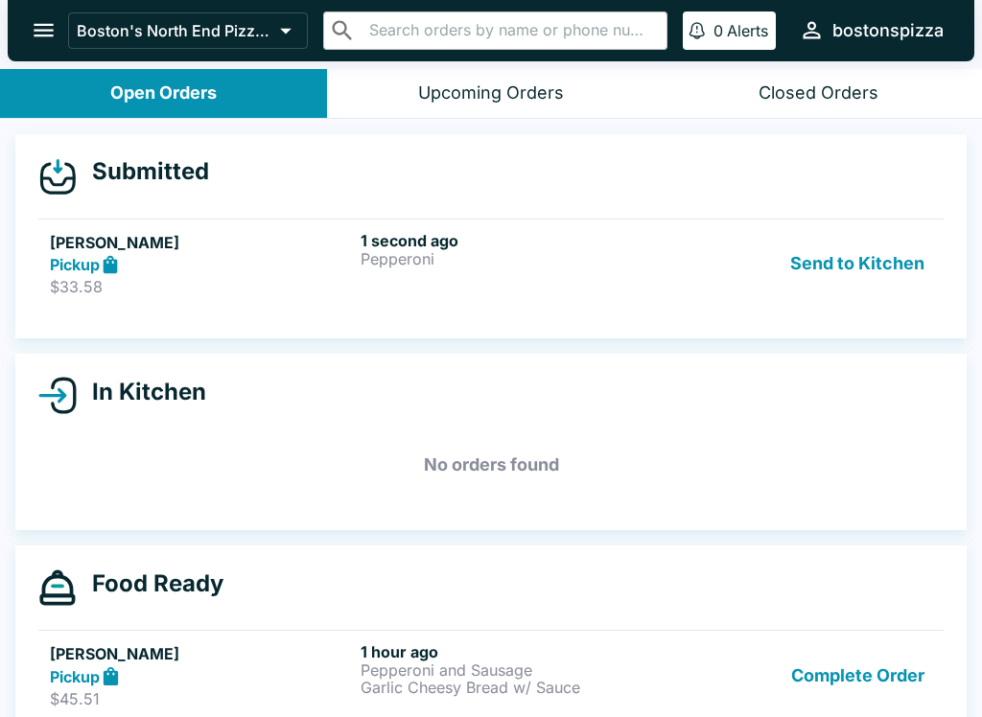
click at [198, 261] on div "Pickup" at bounding box center [201, 265] width 303 height 22
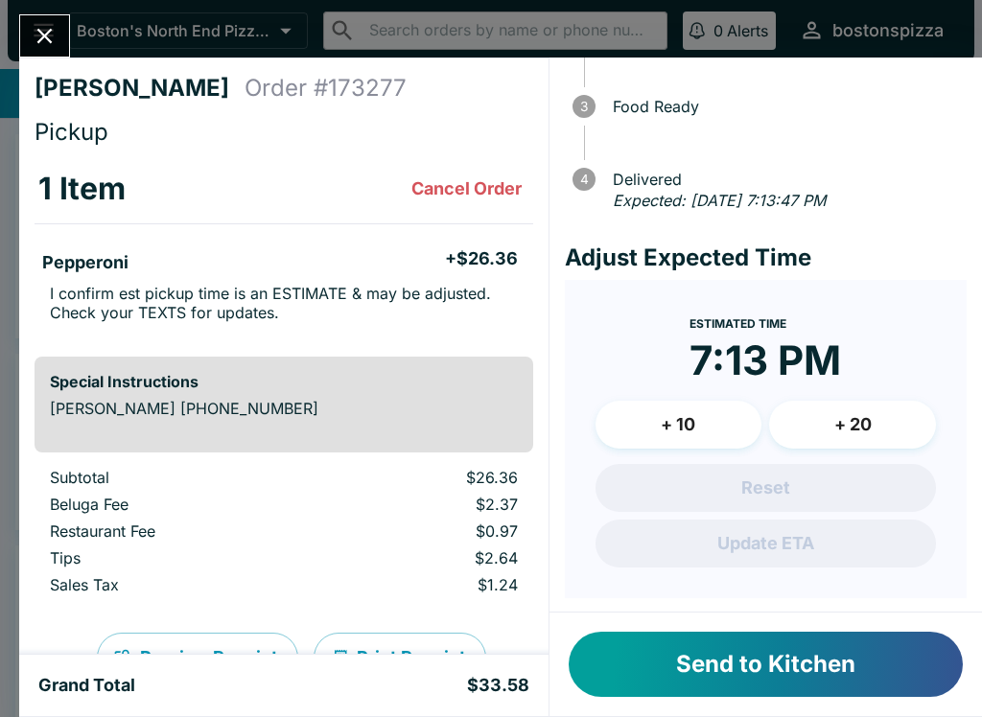
scroll to position [166, 0]
click at [724, 662] on button "Send to Kitchen" at bounding box center [766, 664] width 394 height 65
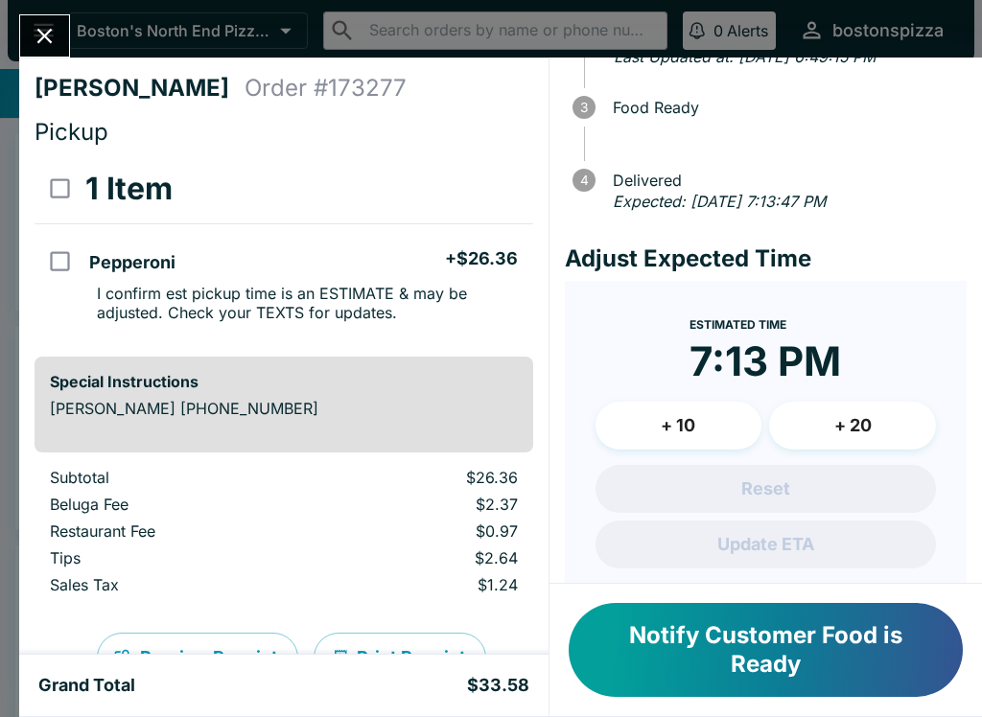
click at [31, 39] on button "Close" at bounding box center [44, 35] width 49 height 41
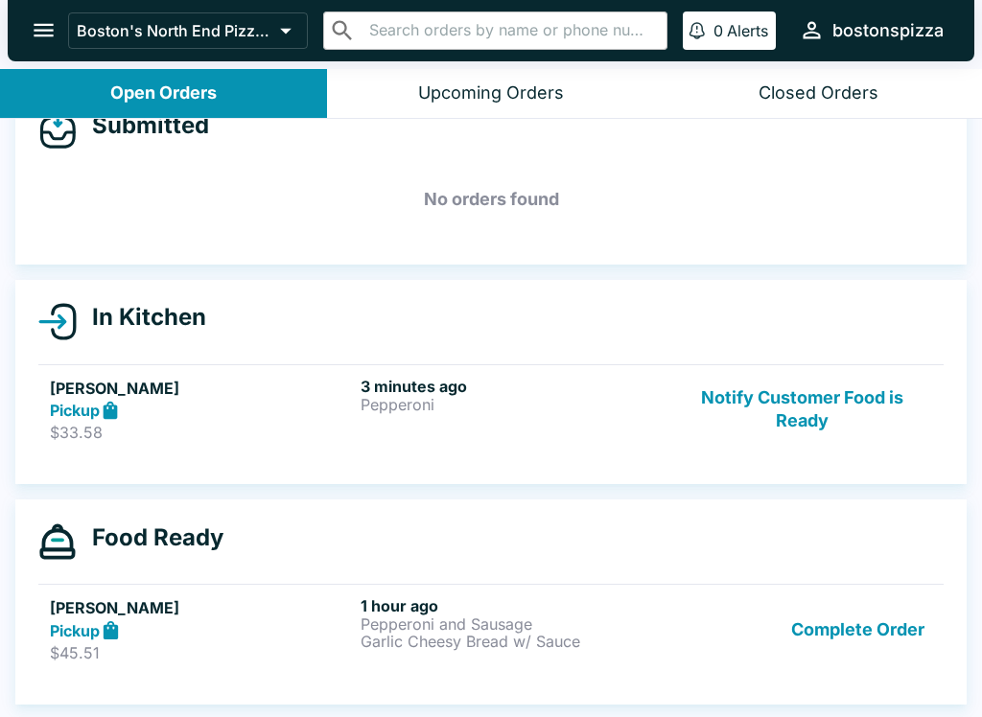
click at [894, 621] on button "Complete Order" at bounding box center [857, 629] width 149 height 66
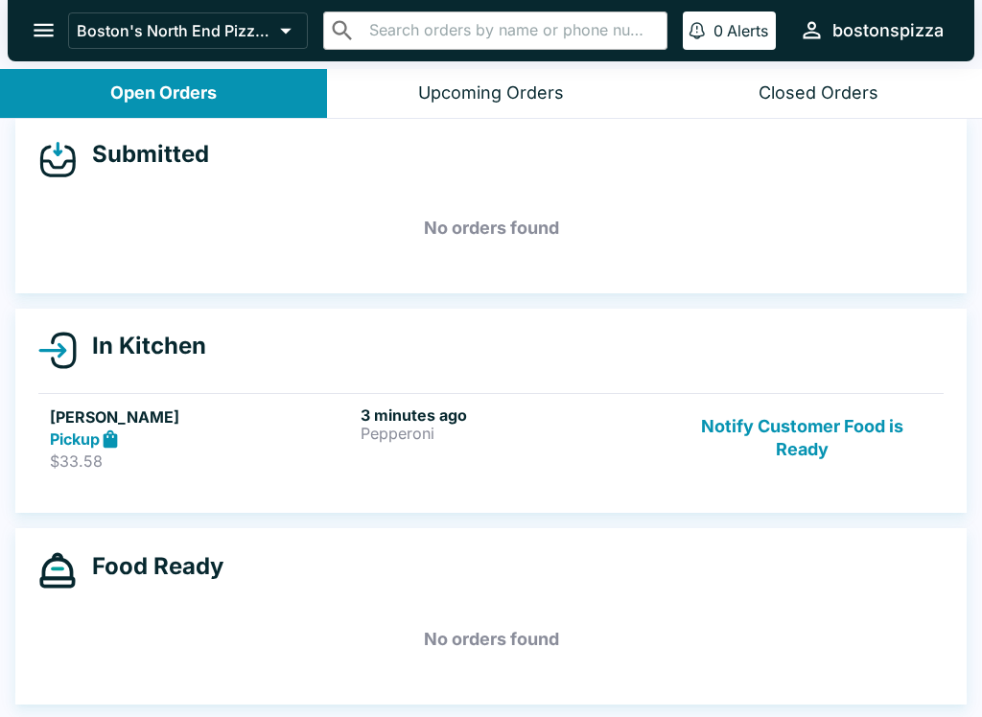
scroll to position [17, 0]
click at [44, 15] on button "open drawer" at bounding box center [43, 30] width 49 height 49
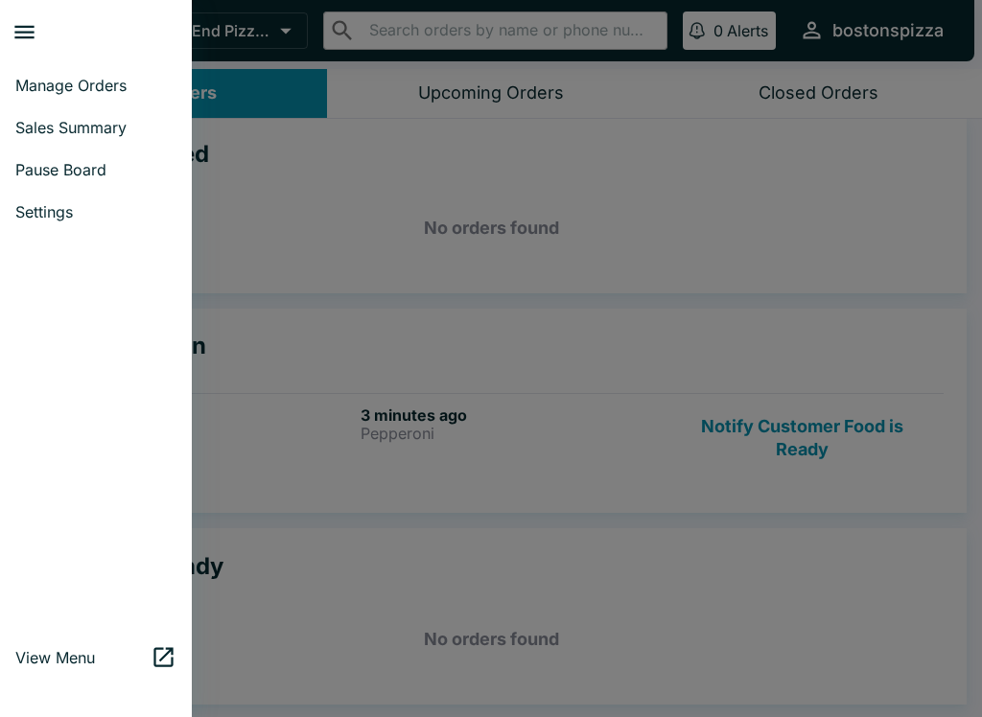
click at [101, 136] on span "Sales Summary" at bounding box center [95, 127] width 161 height 19
select select "03:00"
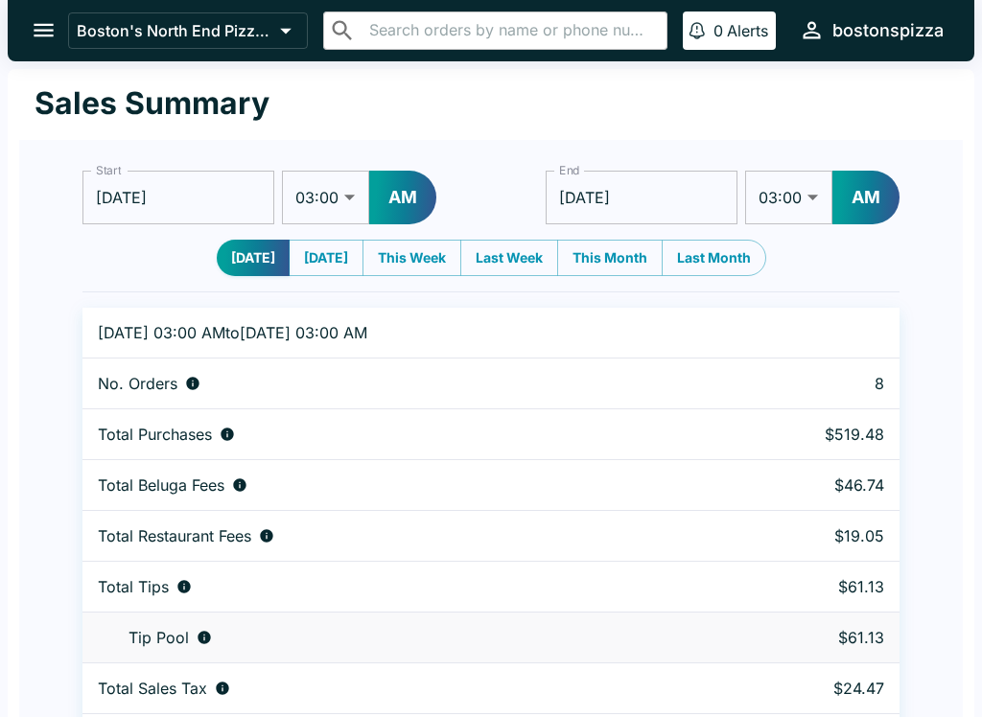
click at [40, 30] on icon "open drawer" at bounding box center [44, 30] width 20 height 13
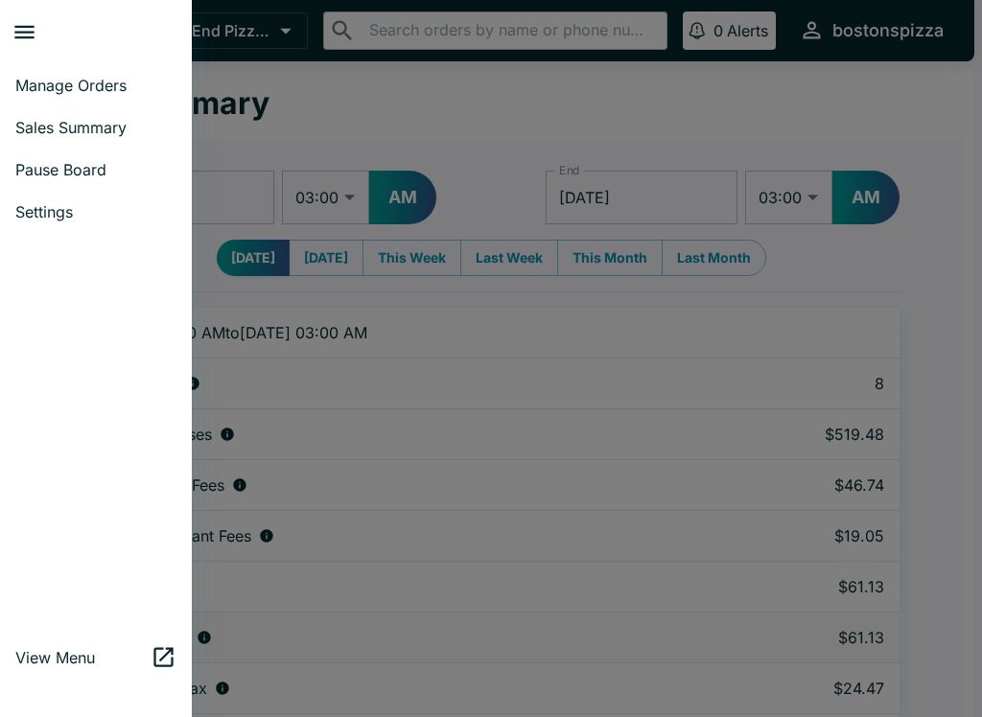
click at [128, 67] on link "Manage Orders" at bounding box center [96, 85] width 192 height 42
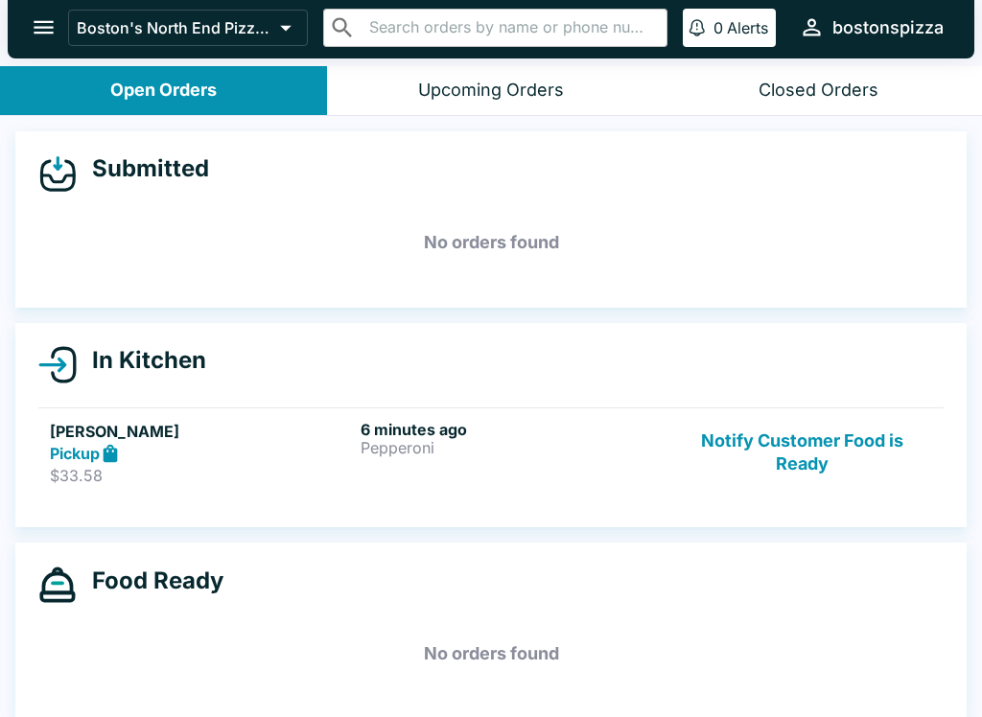
scroll to position [3, 0]
click at [39, 20] on icon "open drawer" at bounding box center [44, 27] width 26 height 26
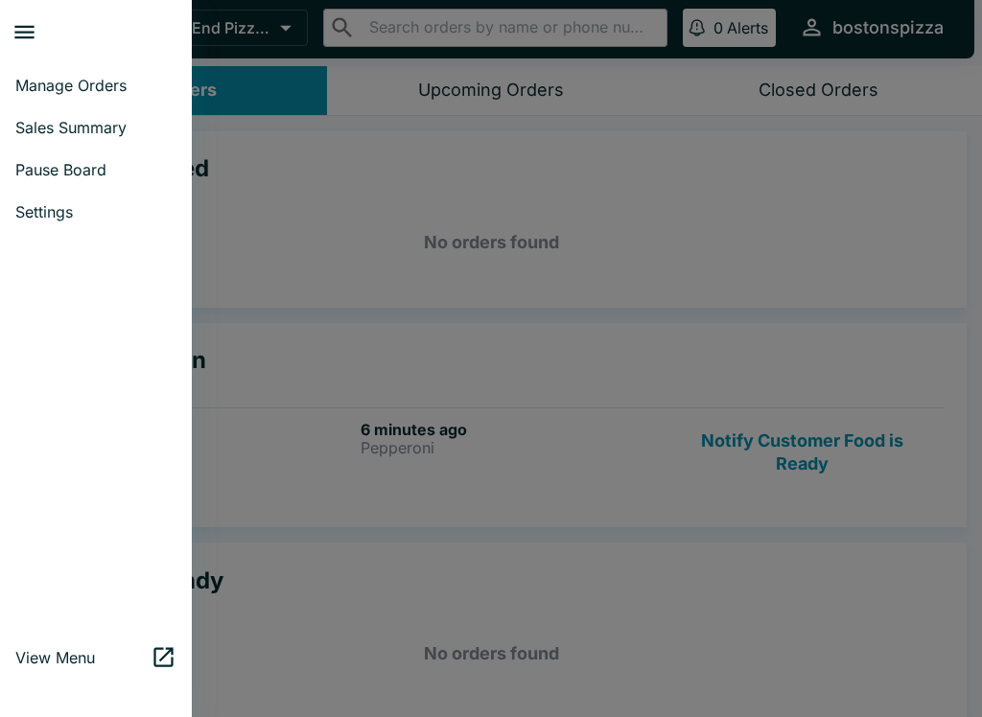
click at [109, 127] on span "Sales Summary" at bounding box center [95, 127] width 161 height 19
select select "03:00"
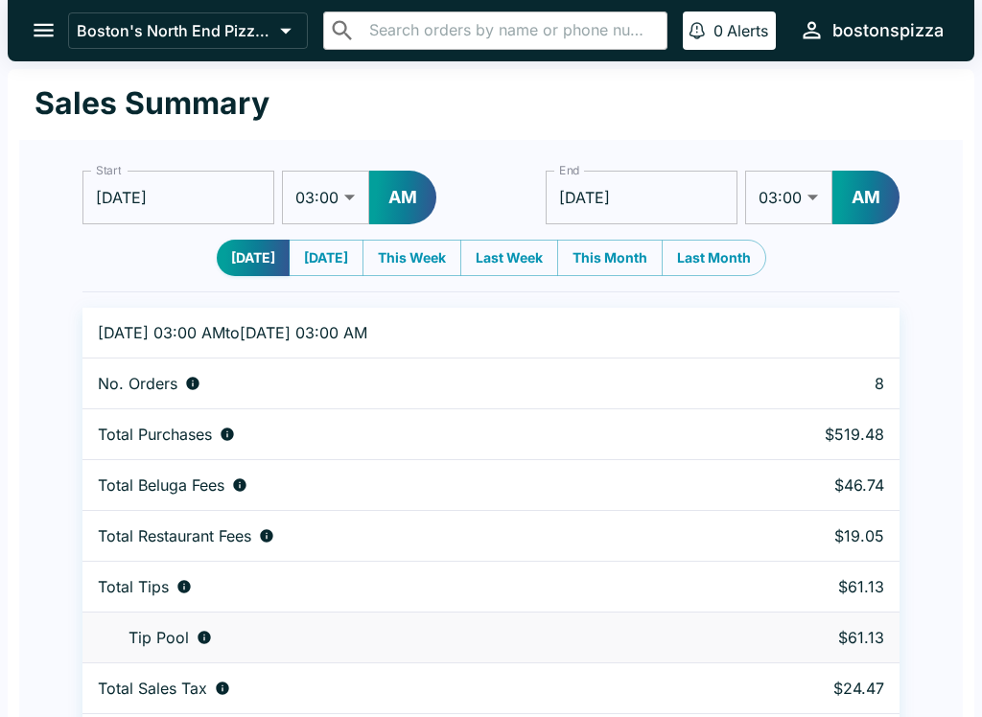
click at [43, 35] on icon "open drawer" at bounding box center [44, 30] width 20 height 13
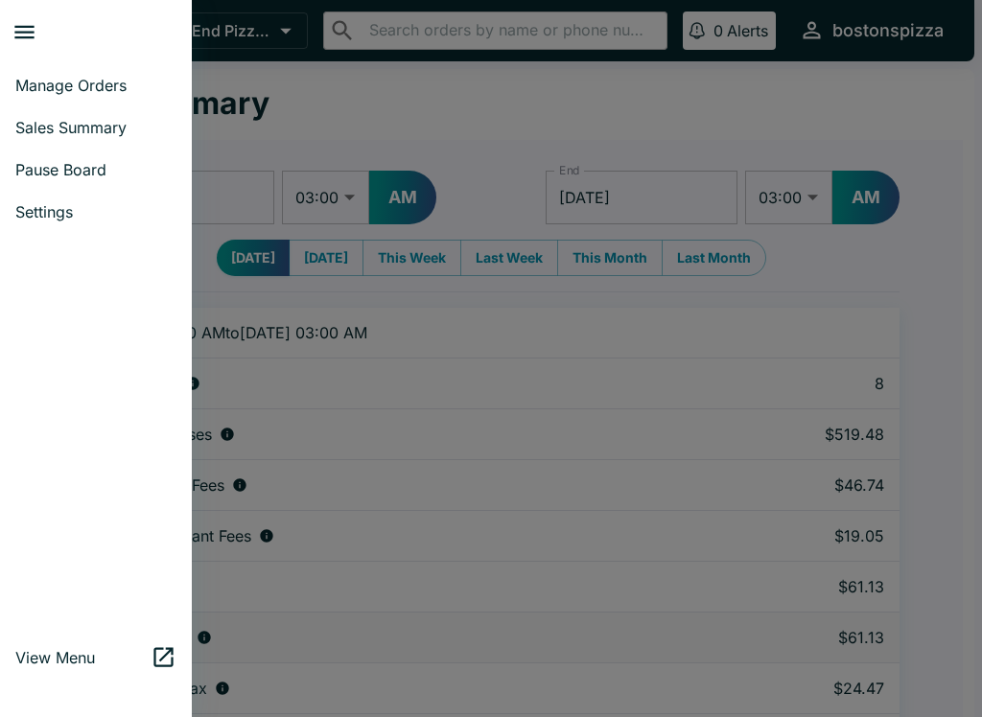
click at [119, 88] on span "Manage Orders" at bounding box center [95, 85] width 161 height 19
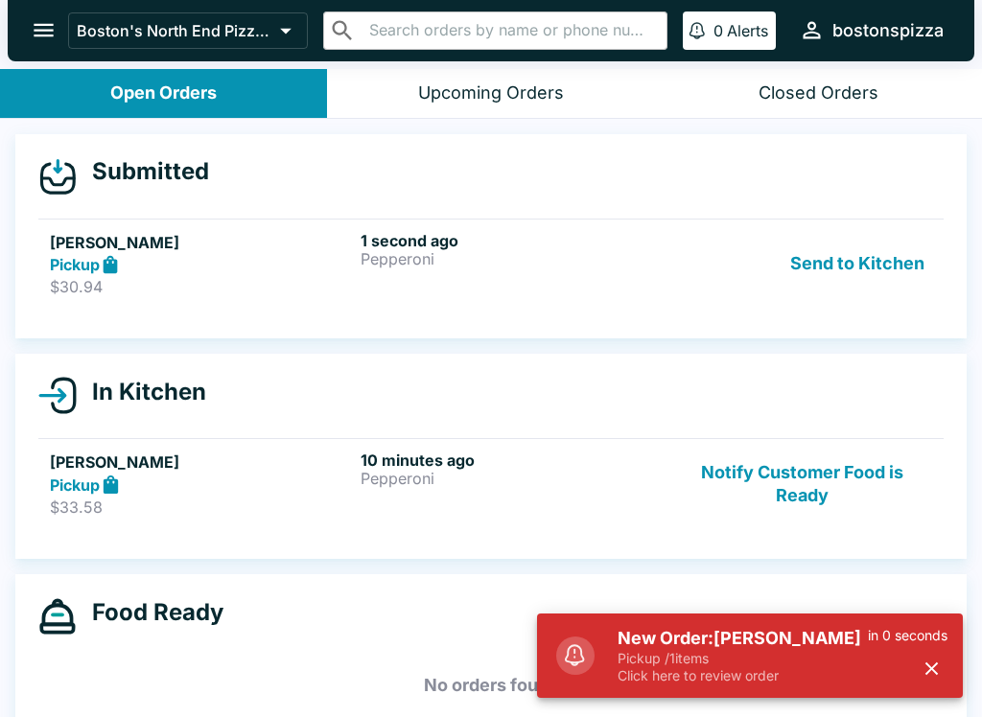
click at [807, 657] on p "Pickup / 1 items" at bounding box center [742, 658] width 250 height 17
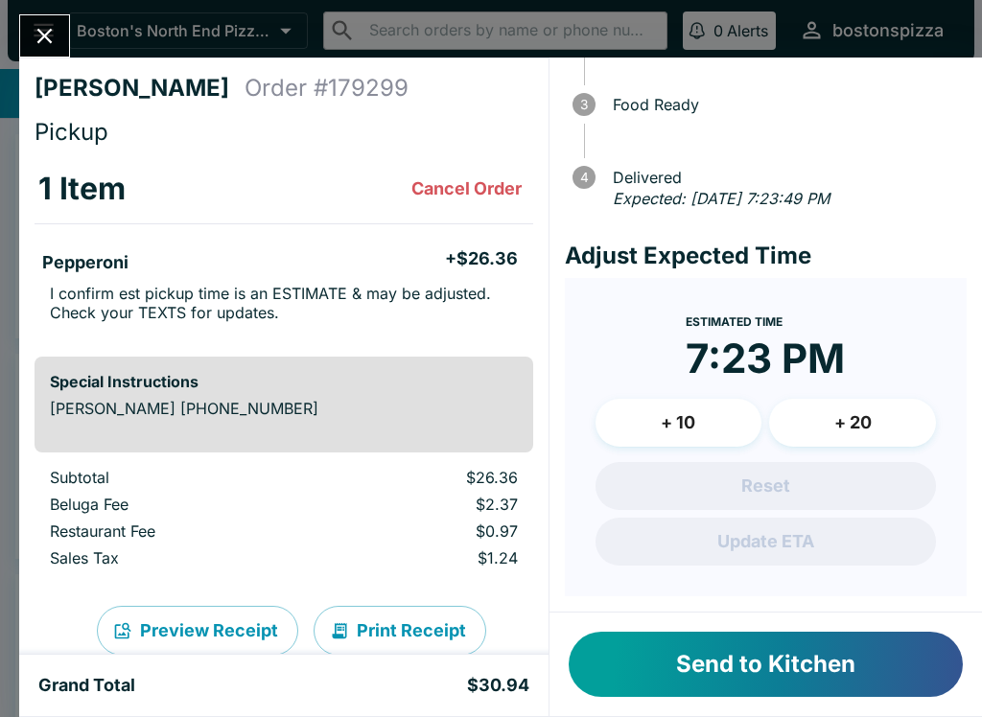
scroll to position [166, 0]
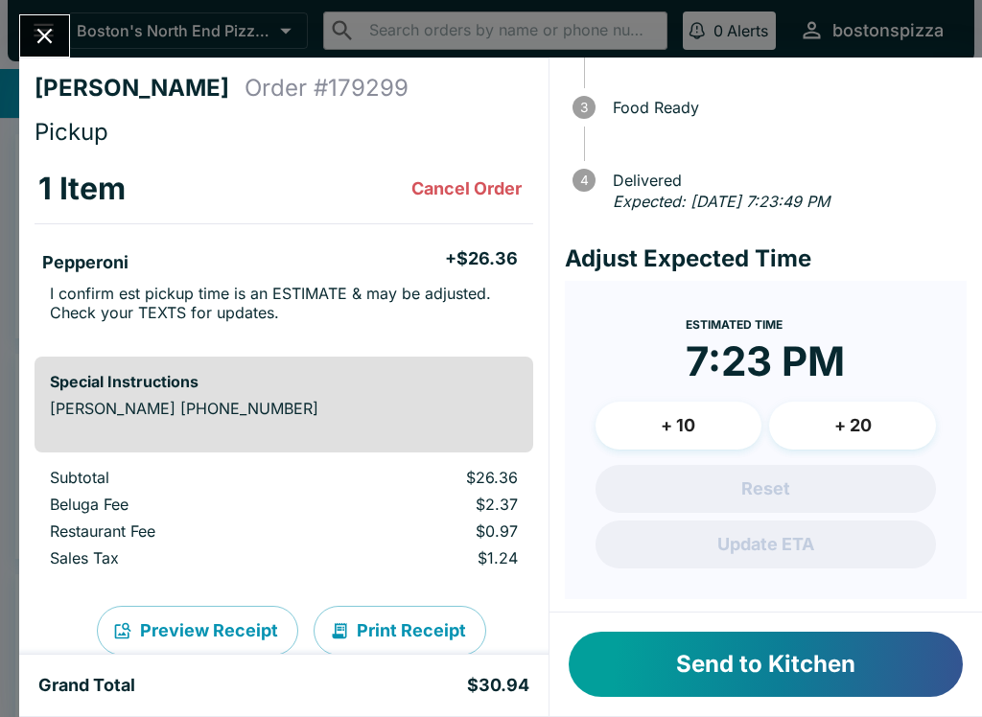
click at [792, 675] on button "Send to Kitchen" at bounding box center [766, 664] width 394 height 65
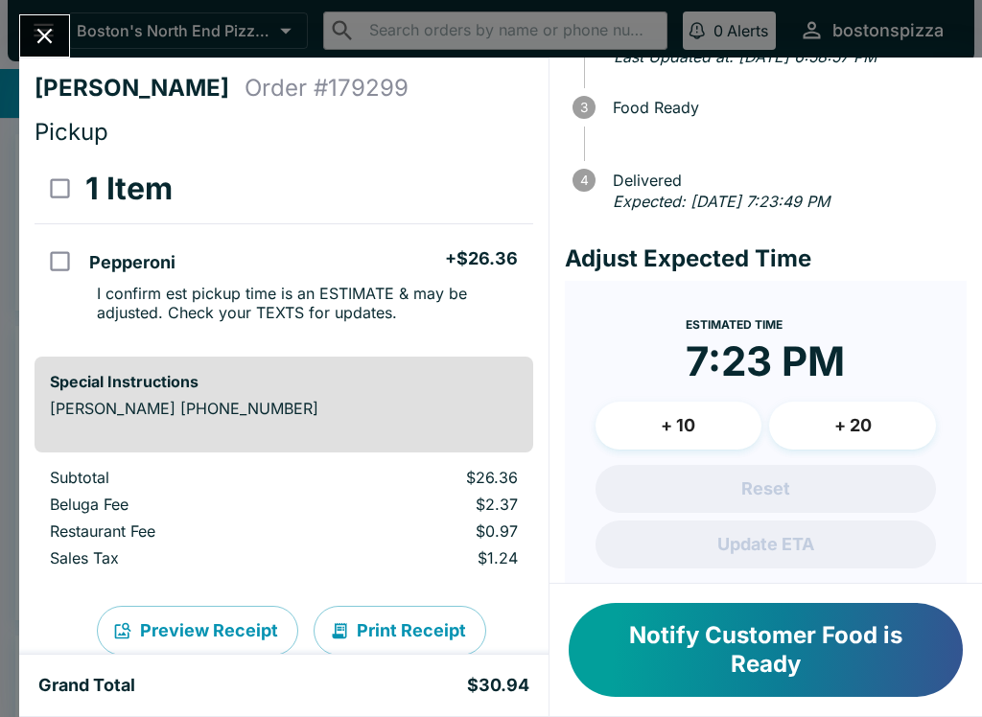
click at [74, 14] on div "[PERSON_NAME] Order # 179299 Pickup 1 Item Pepperoni + $26.36 I confirm est pic…" at bounding box center [491, 358] width 982 height 717
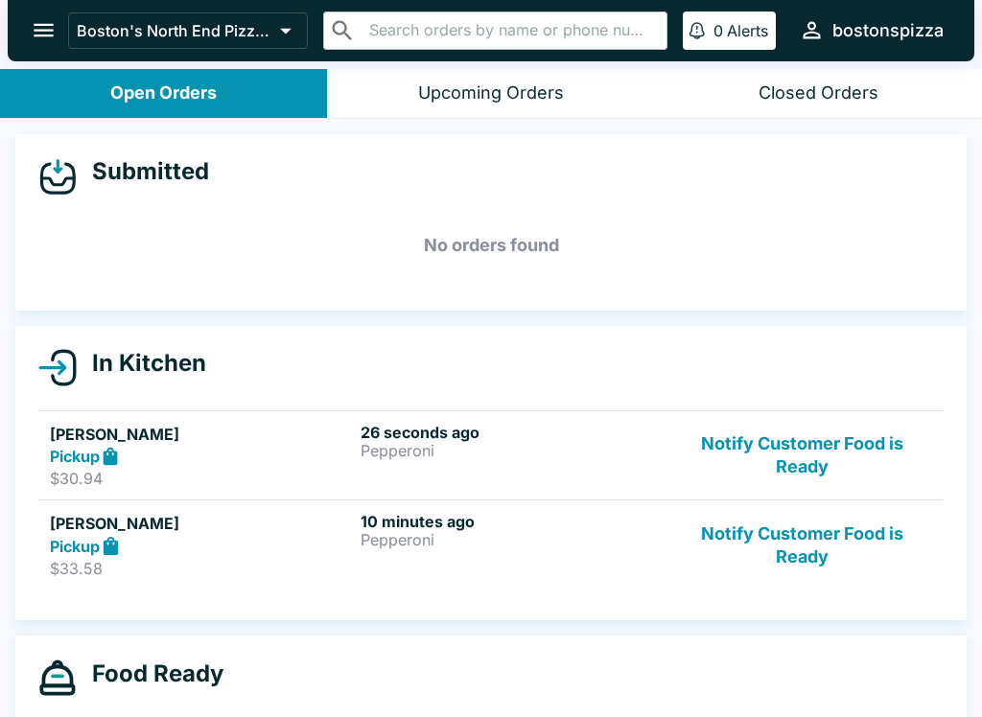
click at [56, 39] on icon "open drawer" at bounding box center [44, 30] width 26 height 26
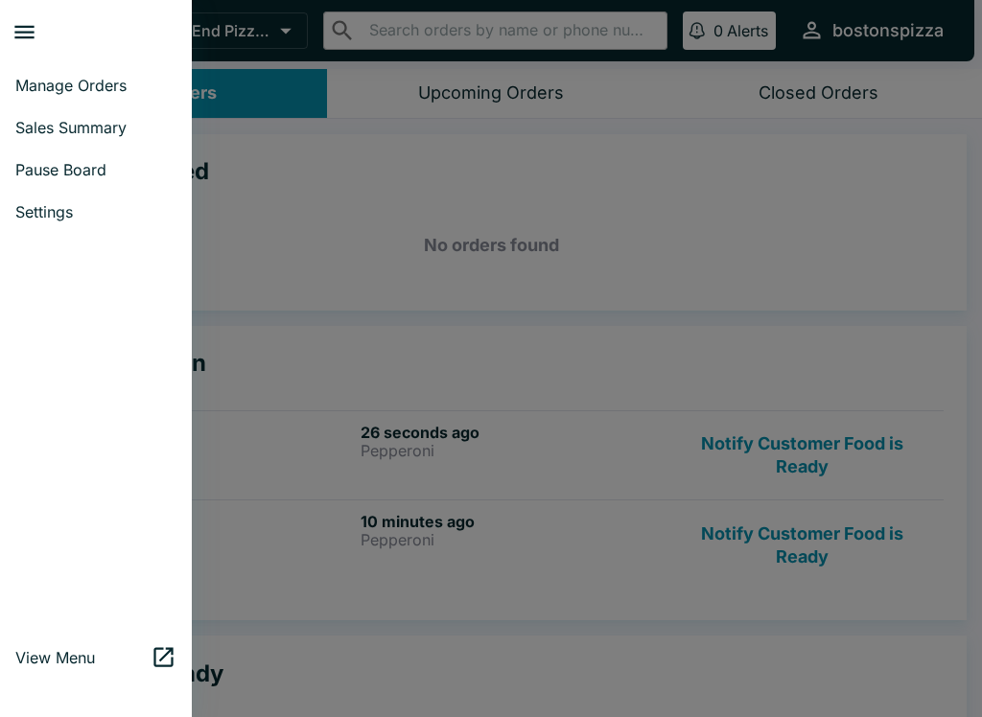
click at [111, 89] on span "Manage Orders" at bounding box center [95, 85] width 161 height 19
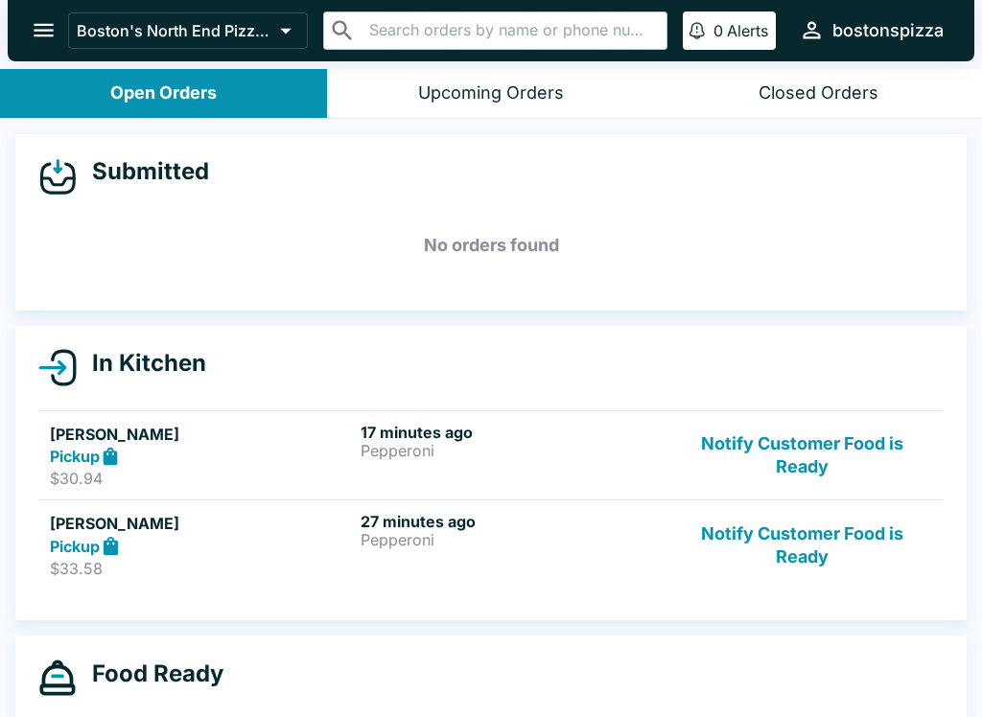
click at [809, 531] on button "Notify Customer Food is Ready" at bounding box center [802, 545] width 260 height 66
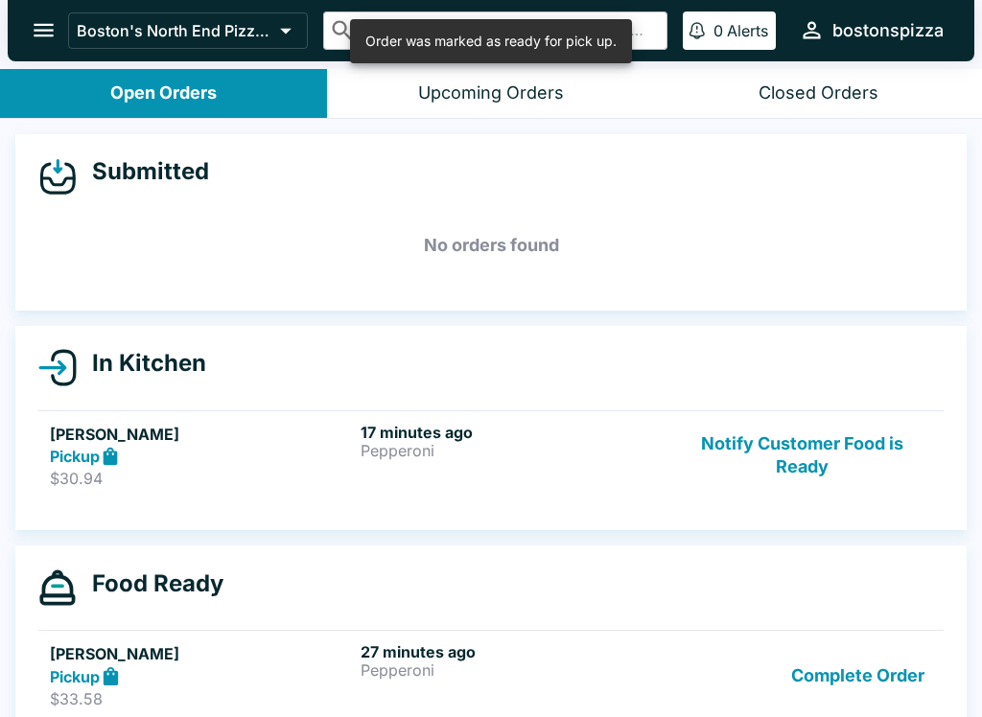
click at [881, 670] on button "Complete Order" at bounding box center [857, 675] width 149 height 66
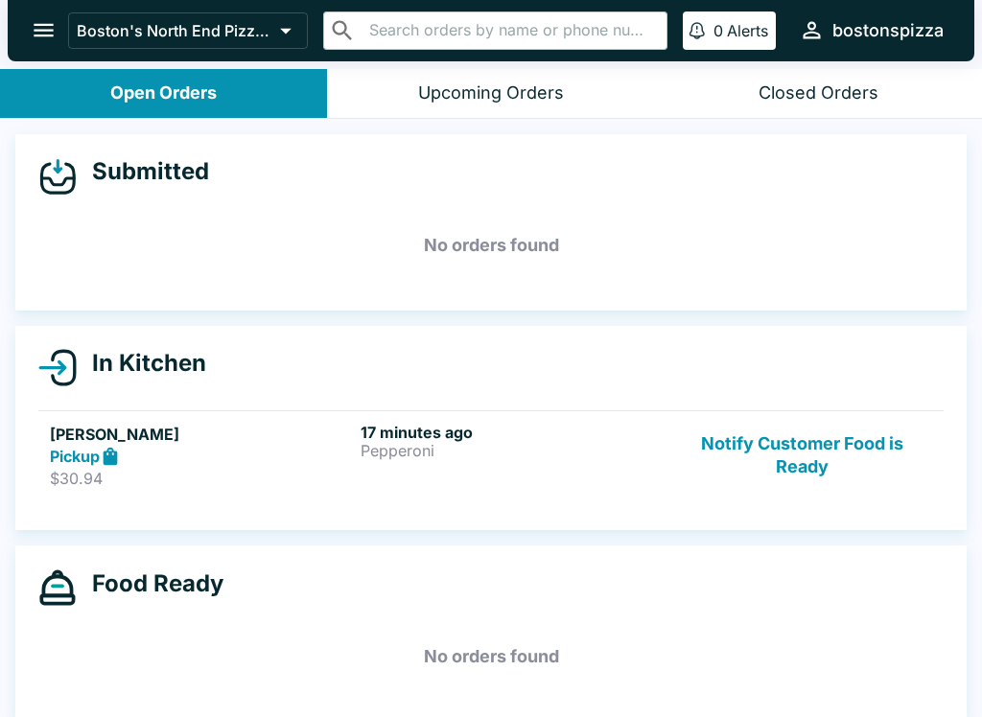
click at [817, 437] on button "Notify Customer Food is Ready" at bounding box center [802, 456] width 260 height 66
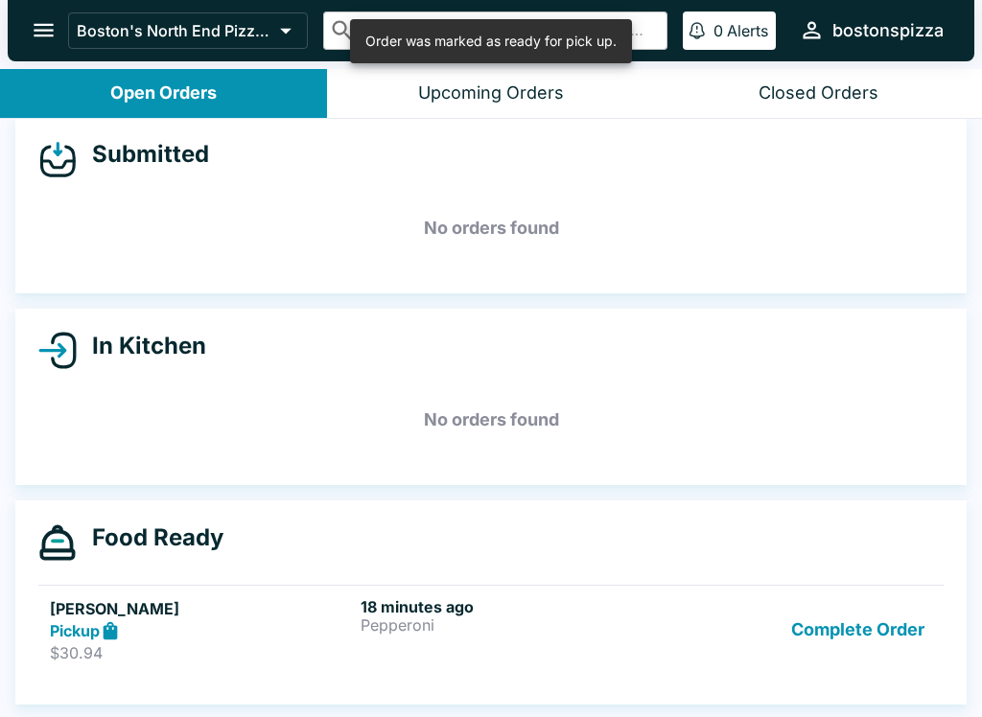
scroll to position [17, 0]
click at [837, 631] on button "Complete Order" at bounding box center [857, 630] width 149 height 66
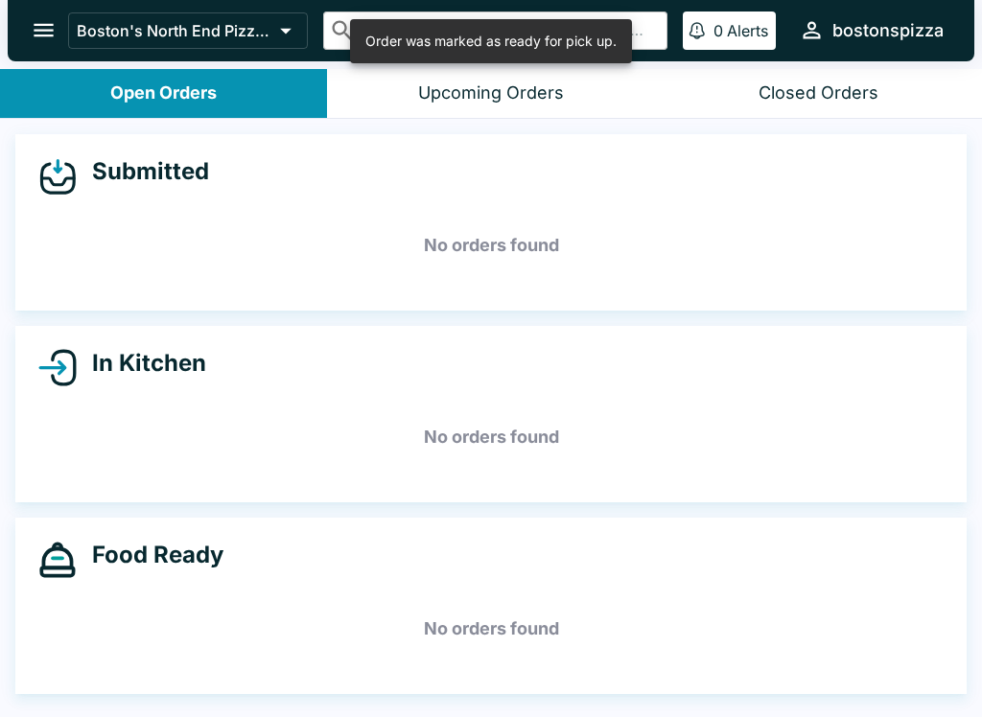
scroll to position [0, 0]
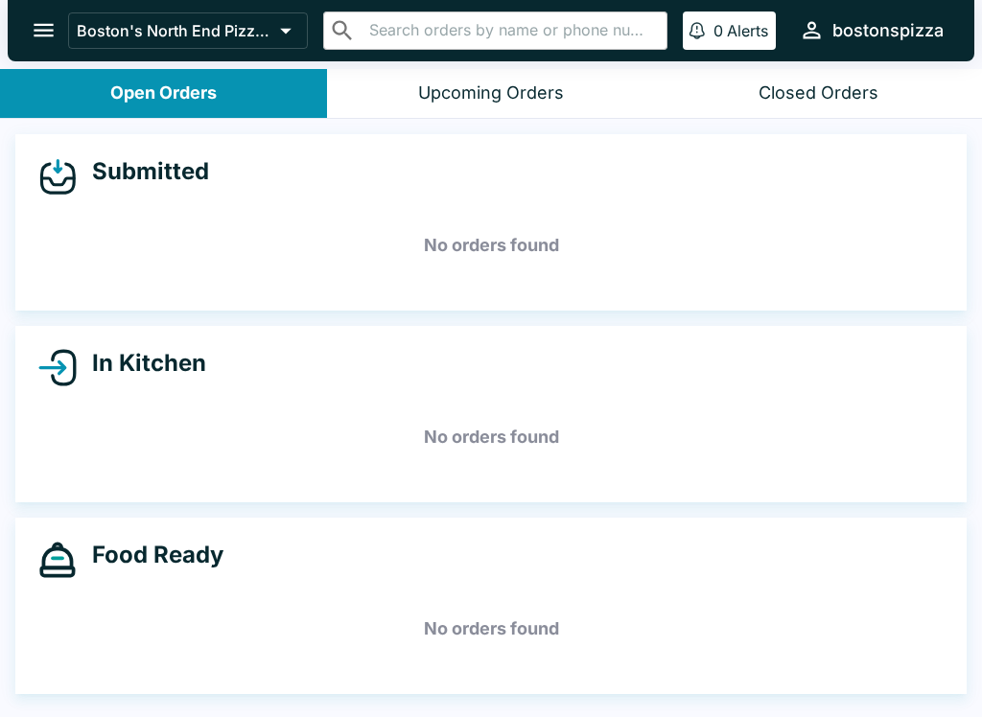
click at [38, 12] on button "open drawer" at bounding box center [43, 30] width 49 height 49
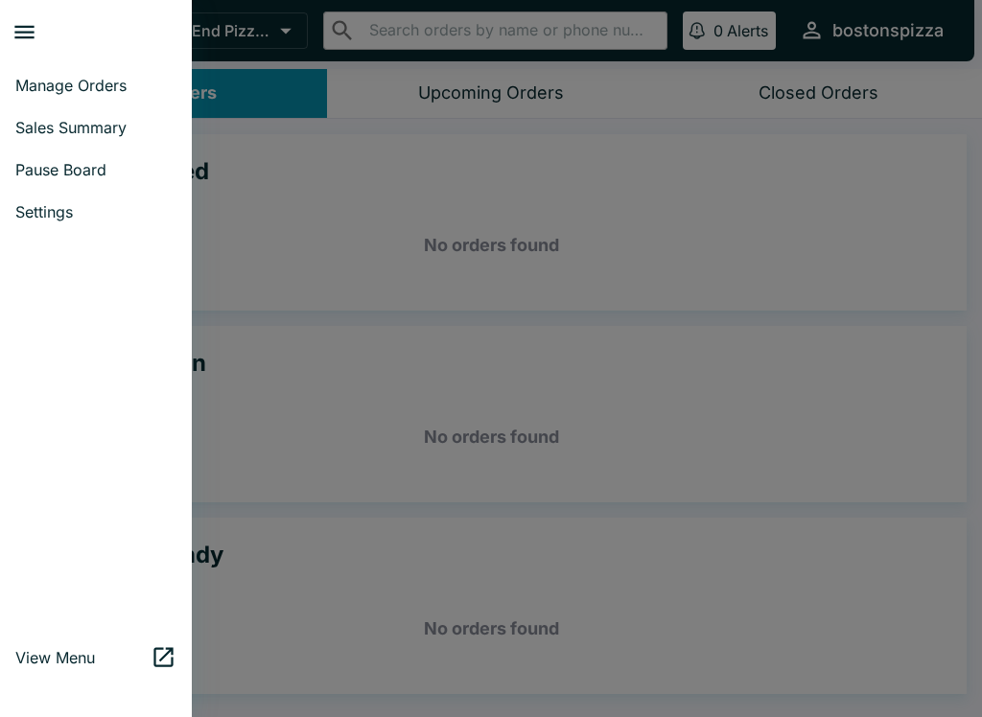
click at [130, 140] on link "Sales Summary" at bounding box center [96, 127] width 192 height 42
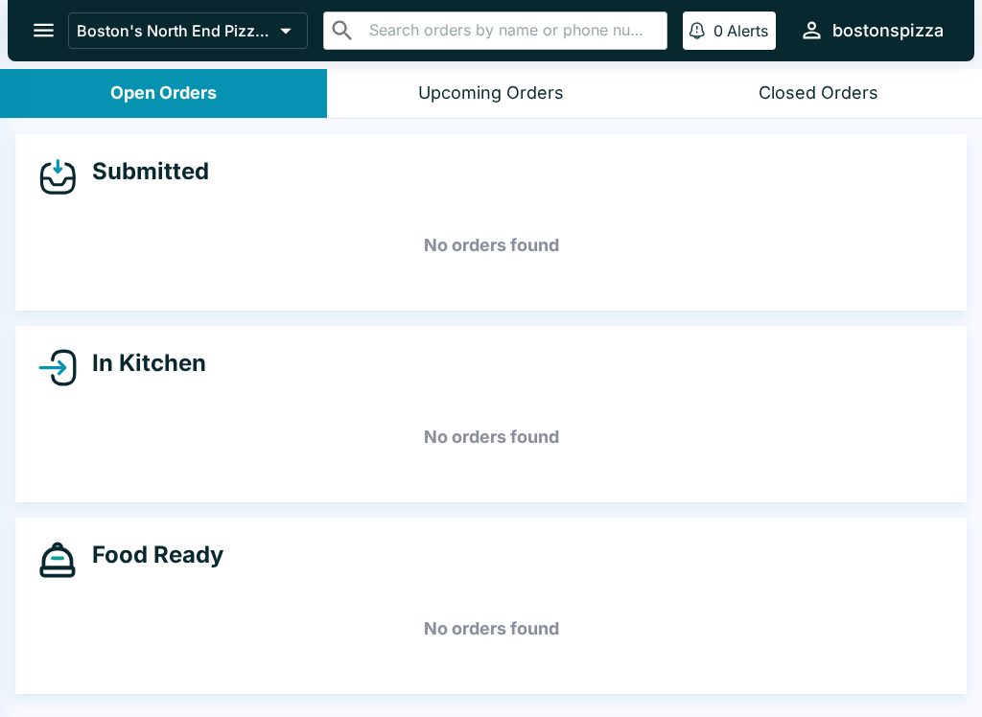
select select "03:00"
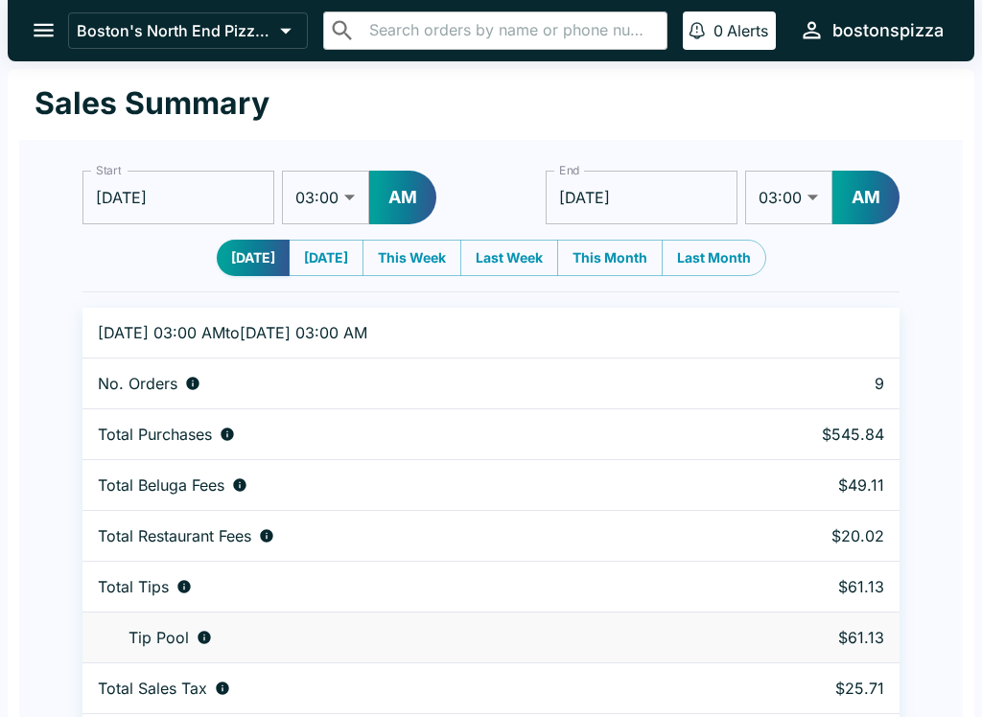
click at [58, 30] on button "open drawer" at bounding box center [43, 30] width 49 height 49
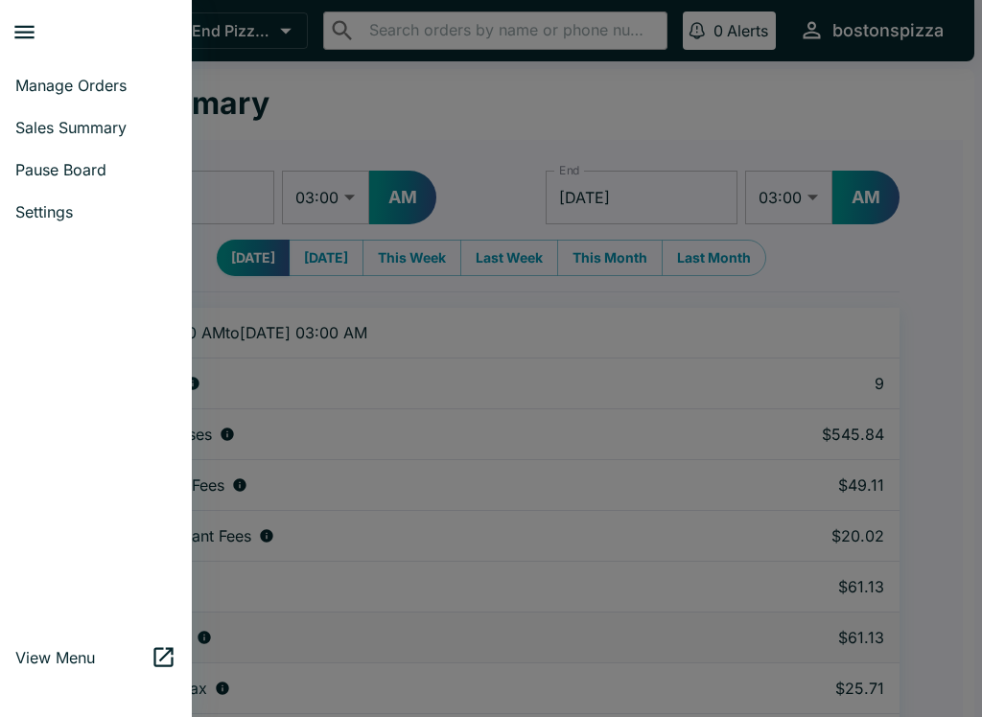
click at [130, 92] on span "Manage Orders" at bounding box center [95, 85] width 161 height 19
